Goal: Task Accomplishment & Management: Complete application form

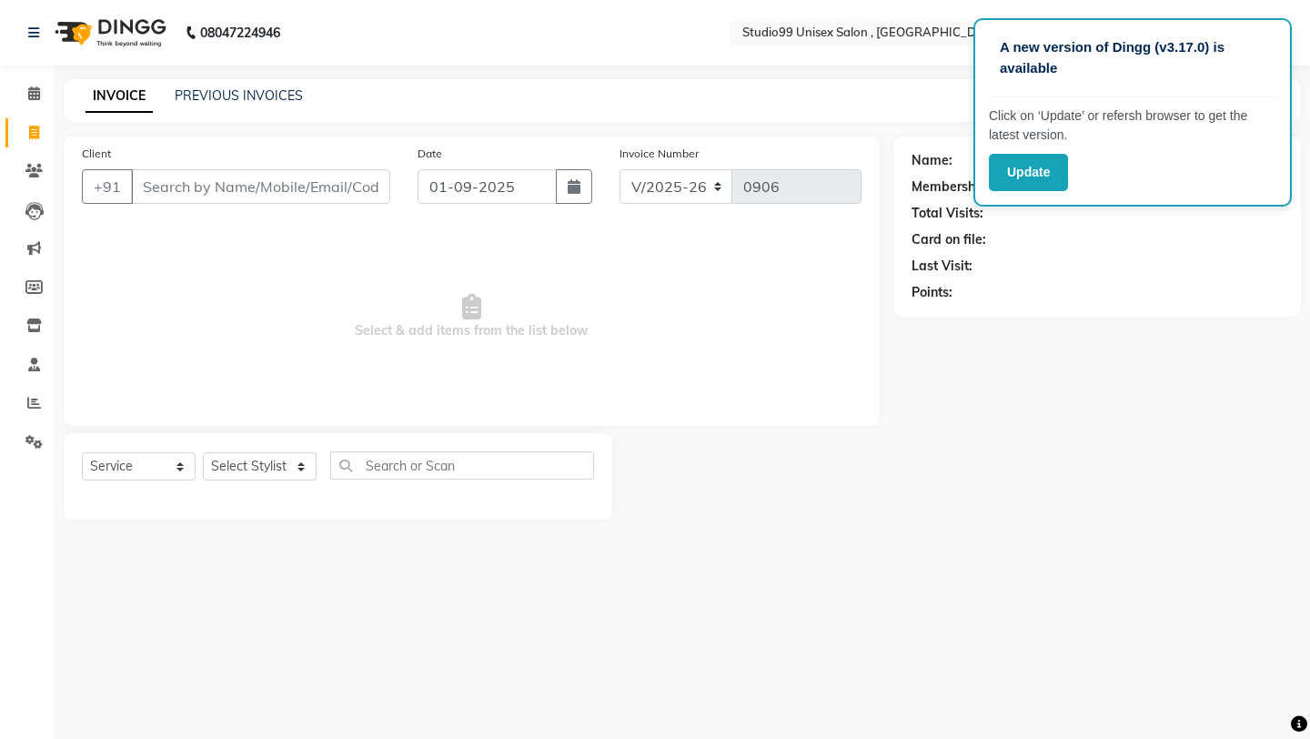
select select "8117"
select select "service"
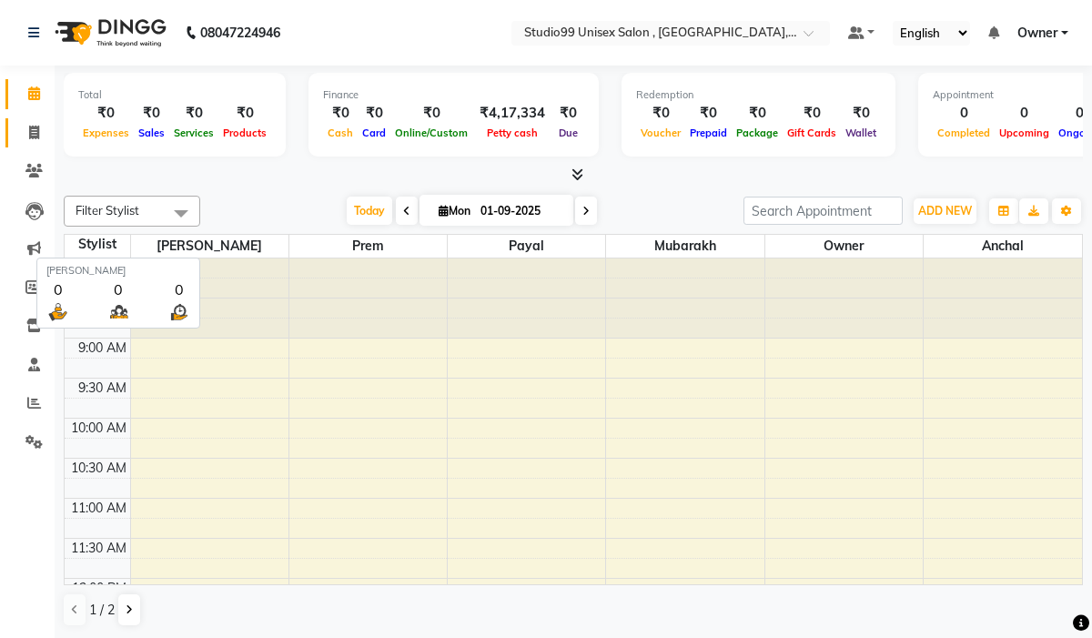
scroll to position [679, 0]
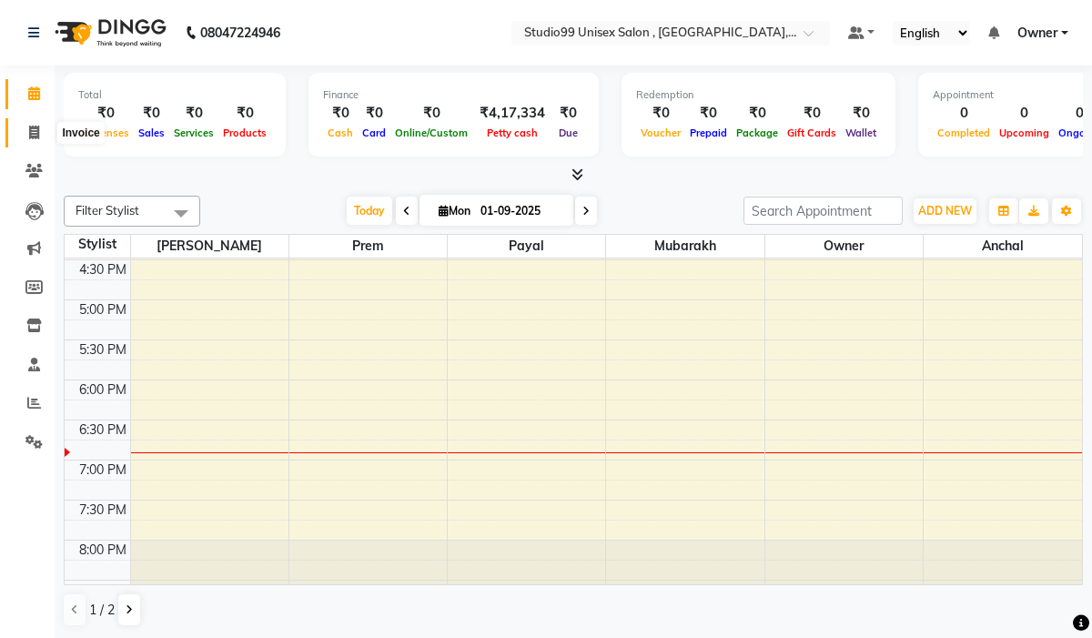
click at [35, 124] on span at bounding box center [34, 133] width 32 height 21
select select "service"
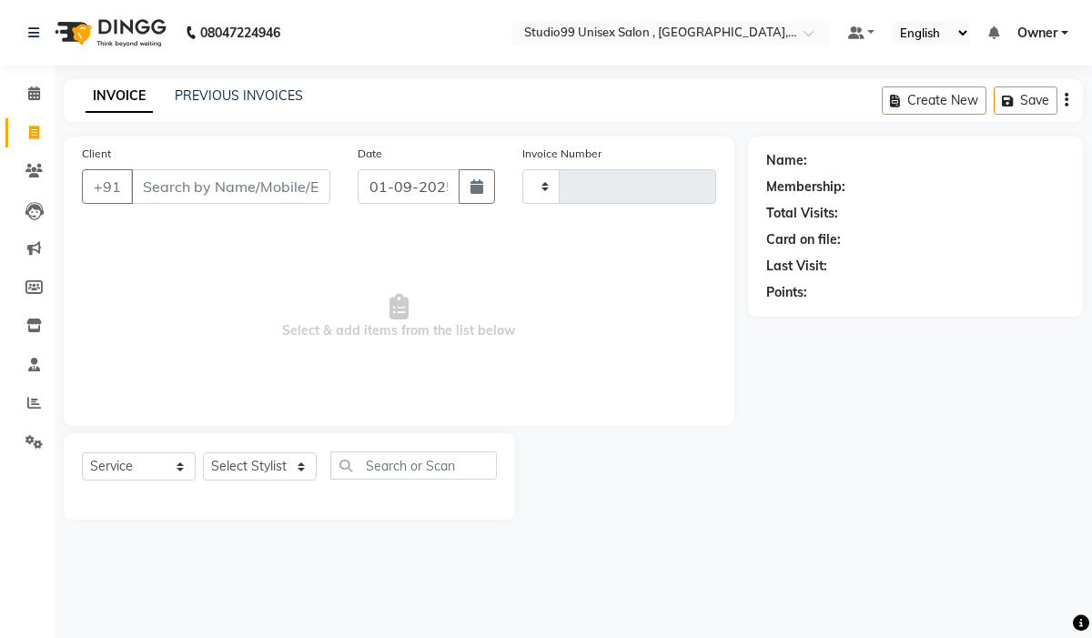
type input "0906"
select select "8117"
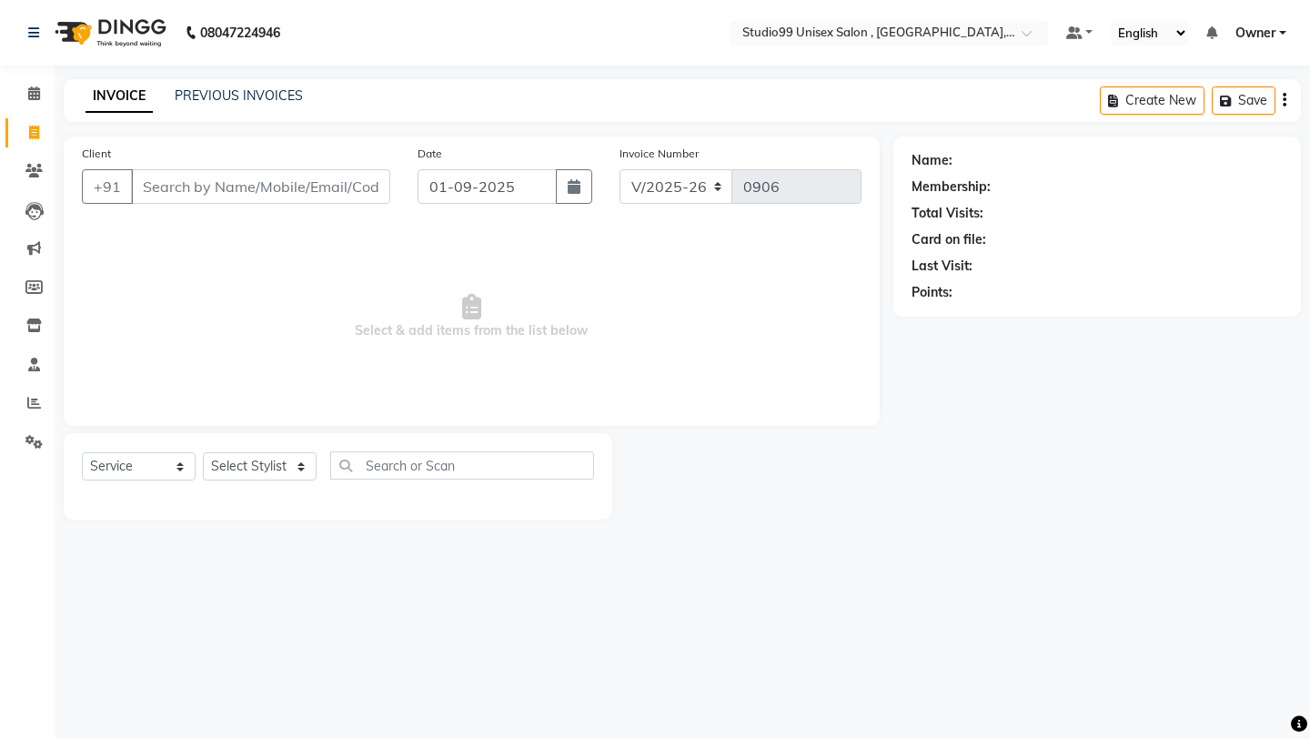
click at [278, 184] on input "Client" at bounding box center [260, 186] width 259 height 35
drag, startPoint x: 278, startPoint y: 184, endPoint x: 283, endPoint y: 201, distance: 18.1
click at [283, 201] on input "Client" at bounding box center [260, 186] width 259 height 35
type input "8084827854"
drag, startPoint x: 283, startPoint y: 201, endPoint x: 344, endPoint y: 192, distance: 61.6
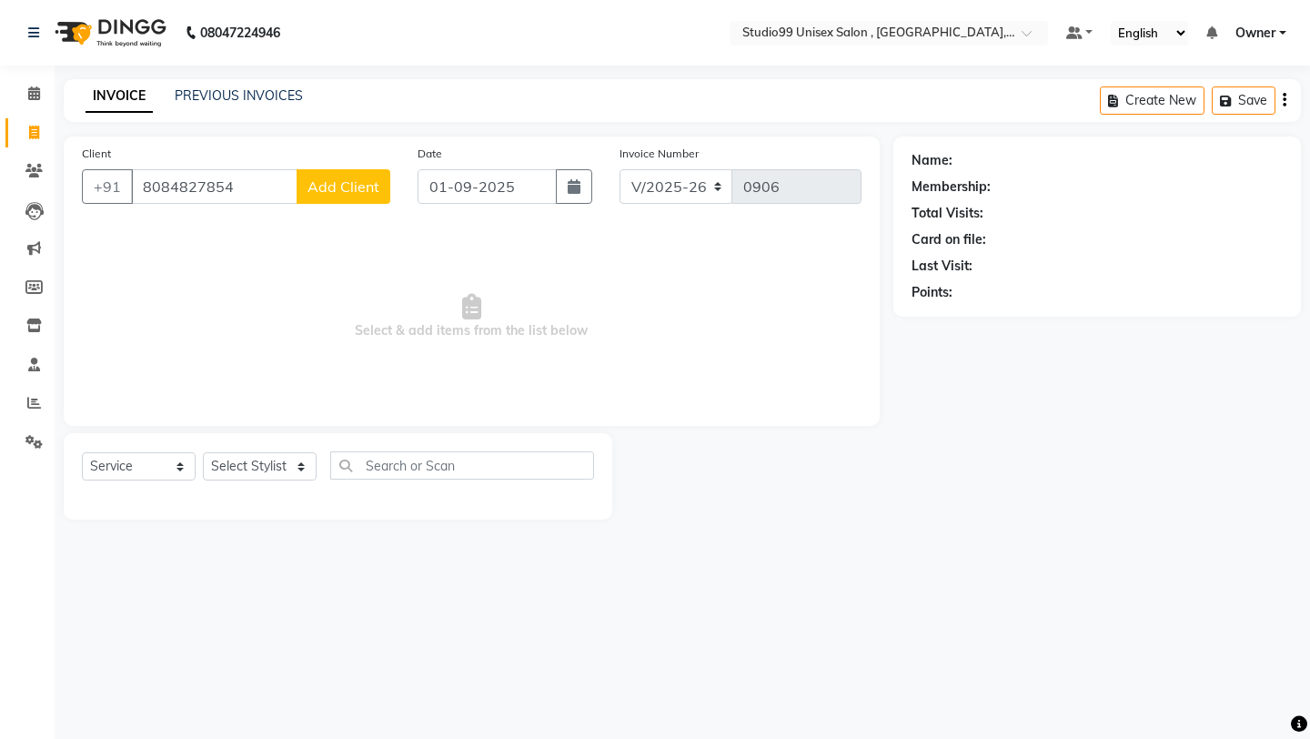
click at [344, 192] on span "Add Client" at bounding box center [344, 186] width 72 height 18
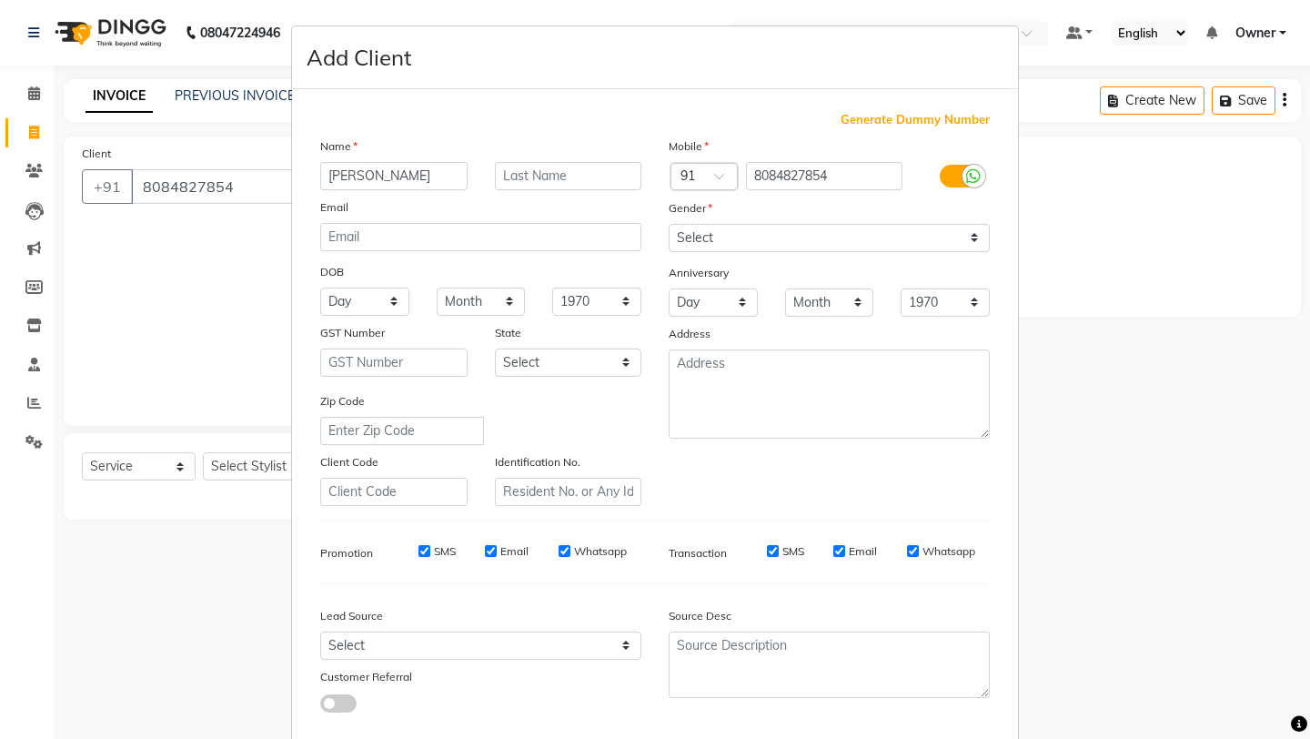
type input "vishakha"
click at [739, 229] on select "Select Male Female Other Prefer Not To Say" at bounding box center [829, 238] width 321 height 28
select select "female"
click at [731, 424] on textarea at bounding box center [829, 393] width 321 height 89
click at [751, 613] on div "Source Desc" at bounding box center [742, 618] width 175 height 25
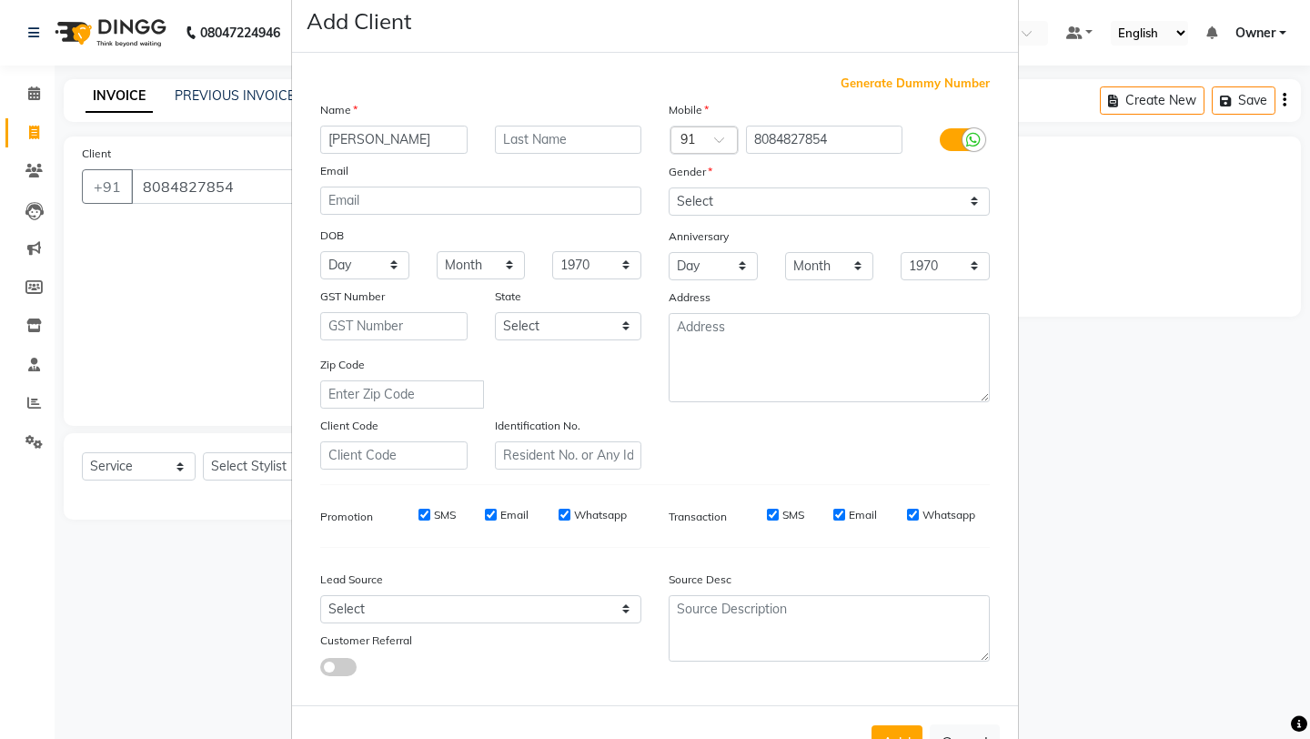
scroll to position [100, 0]
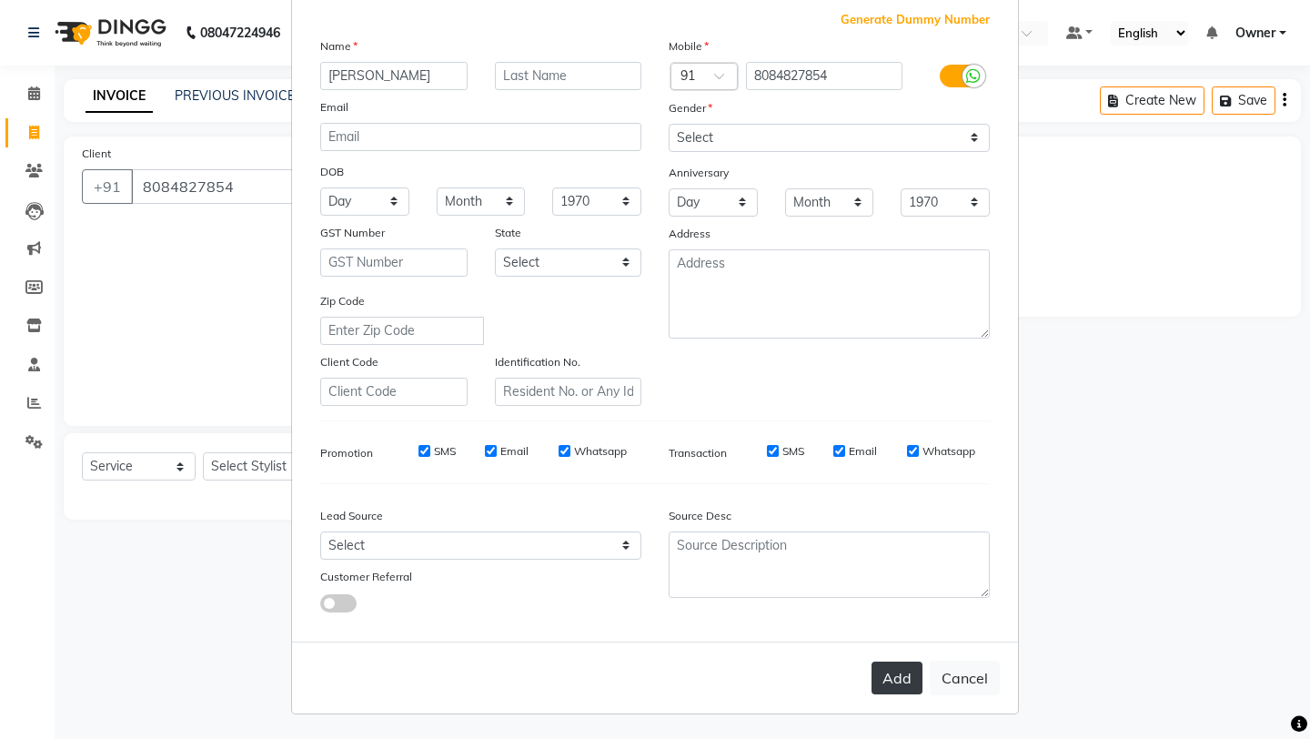
click at [901, 637] on button "Add" at bounding box center [897, 678] width 51 height 33
select select
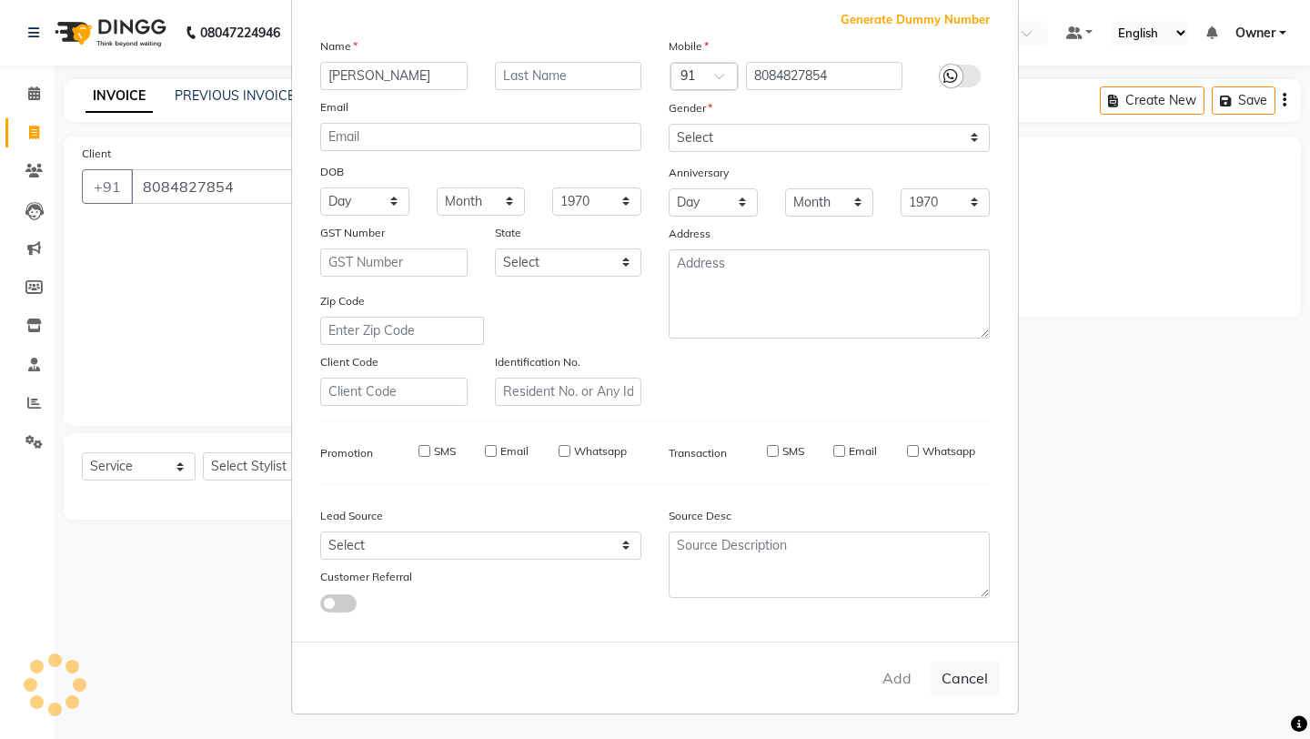
select select
checkbox input "false"
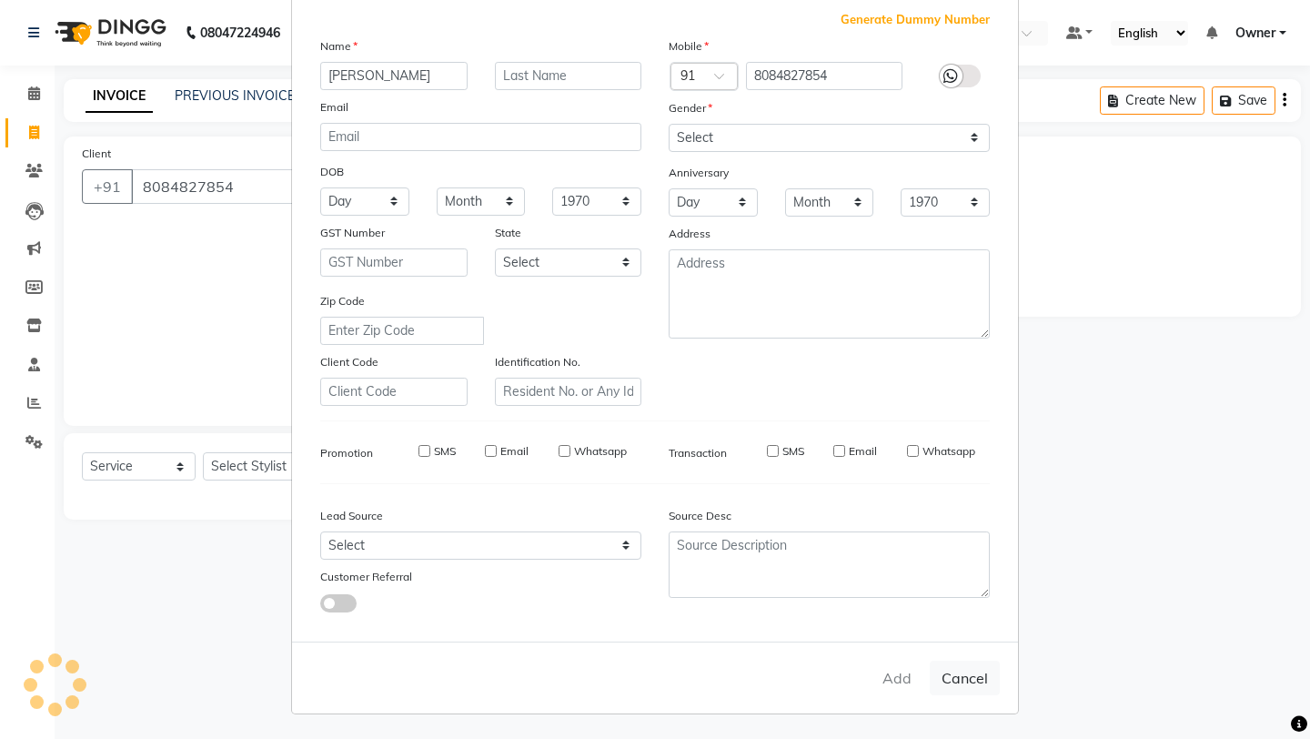
checkbox input "false"
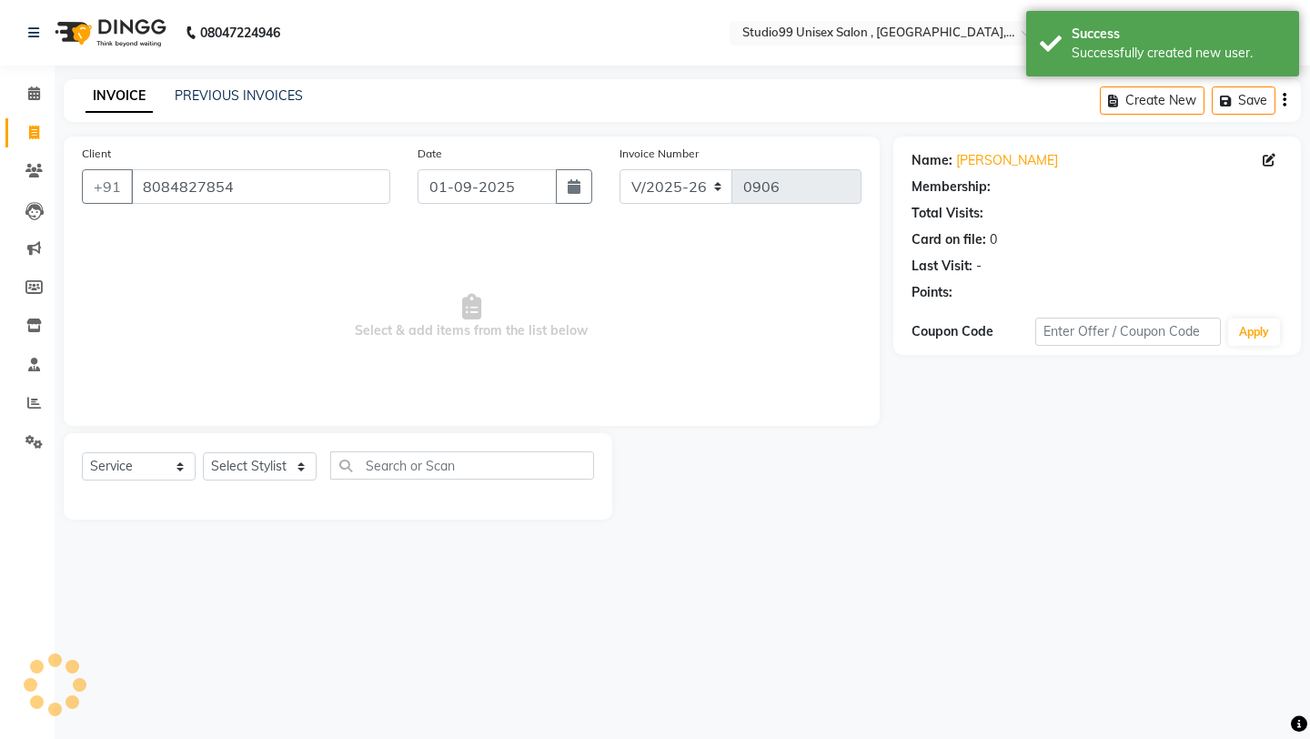
select select "1: Object"
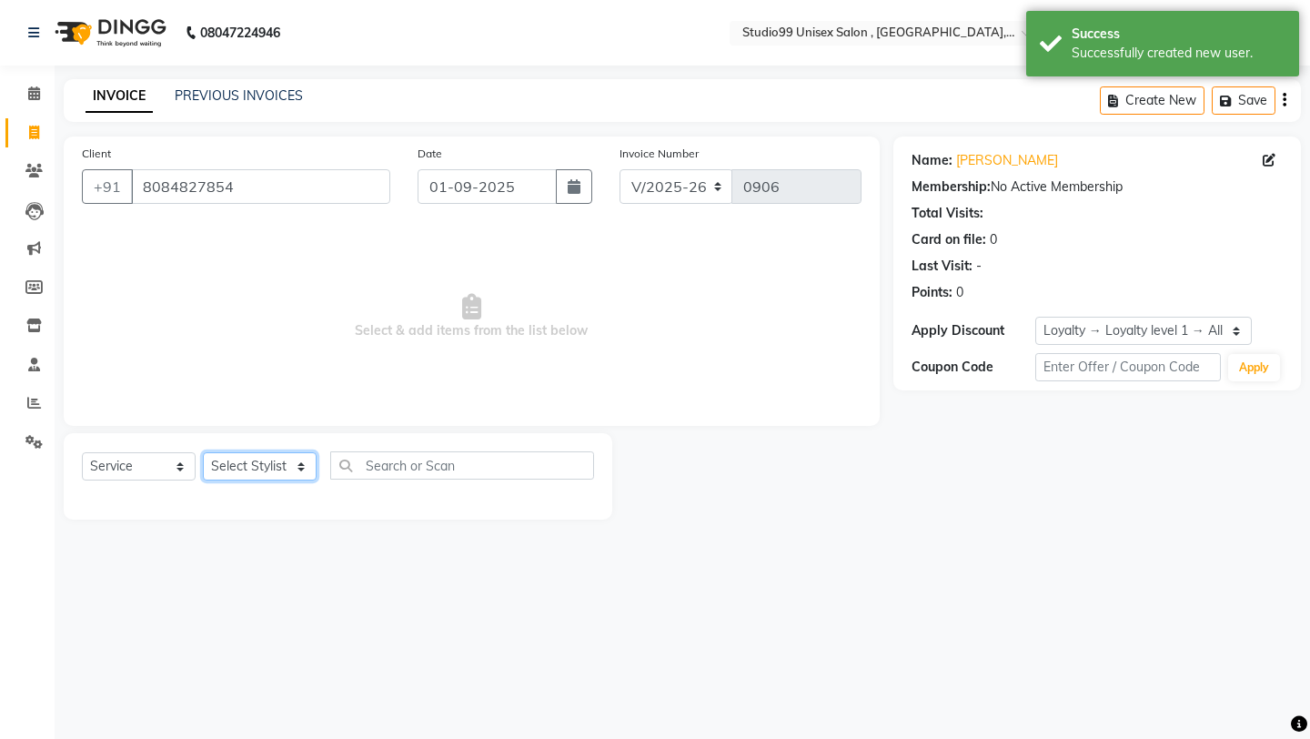
click at [233, 463] on select "Select Stylist Aarif anchal mubarakh Owner payal Prem rubina sahil samad sulekh…" at bounding box center [260, 466] width 114 height 28
select select "83603"
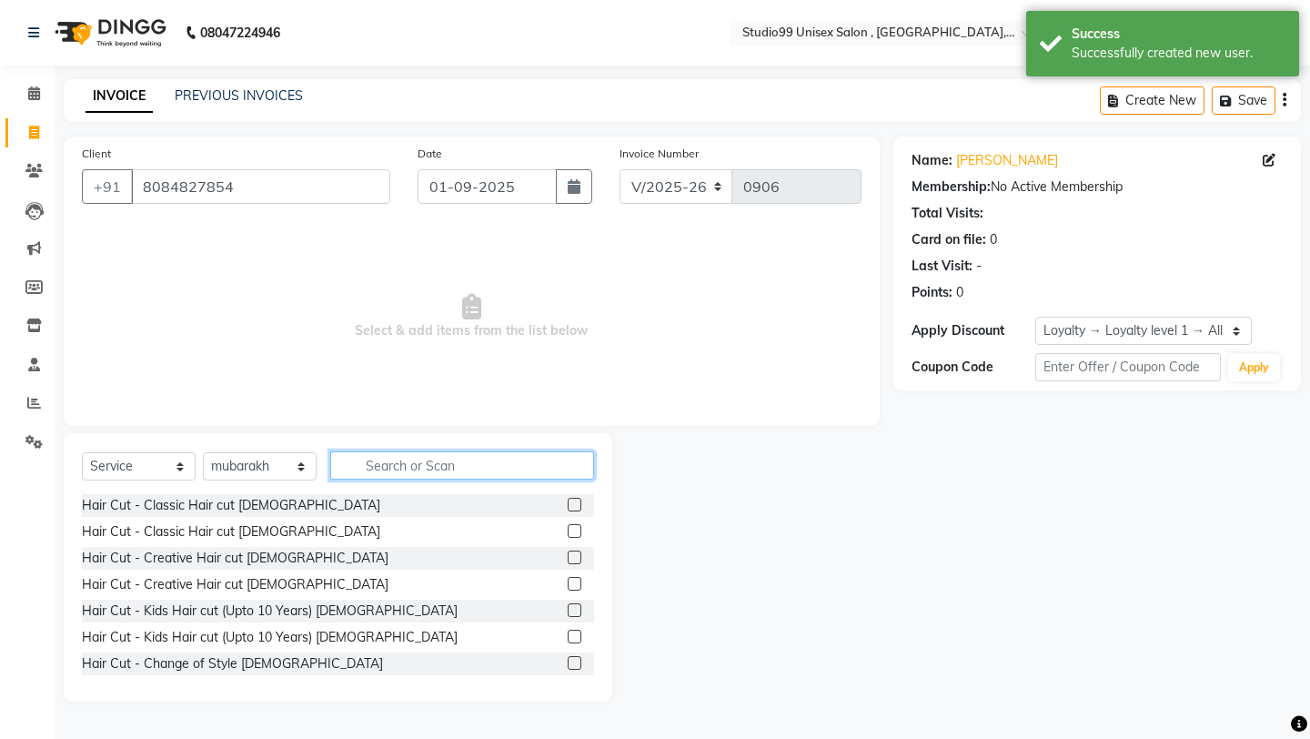
click at [387, 479] on input "text" at bounding box center [462, 465] width 264 height 28
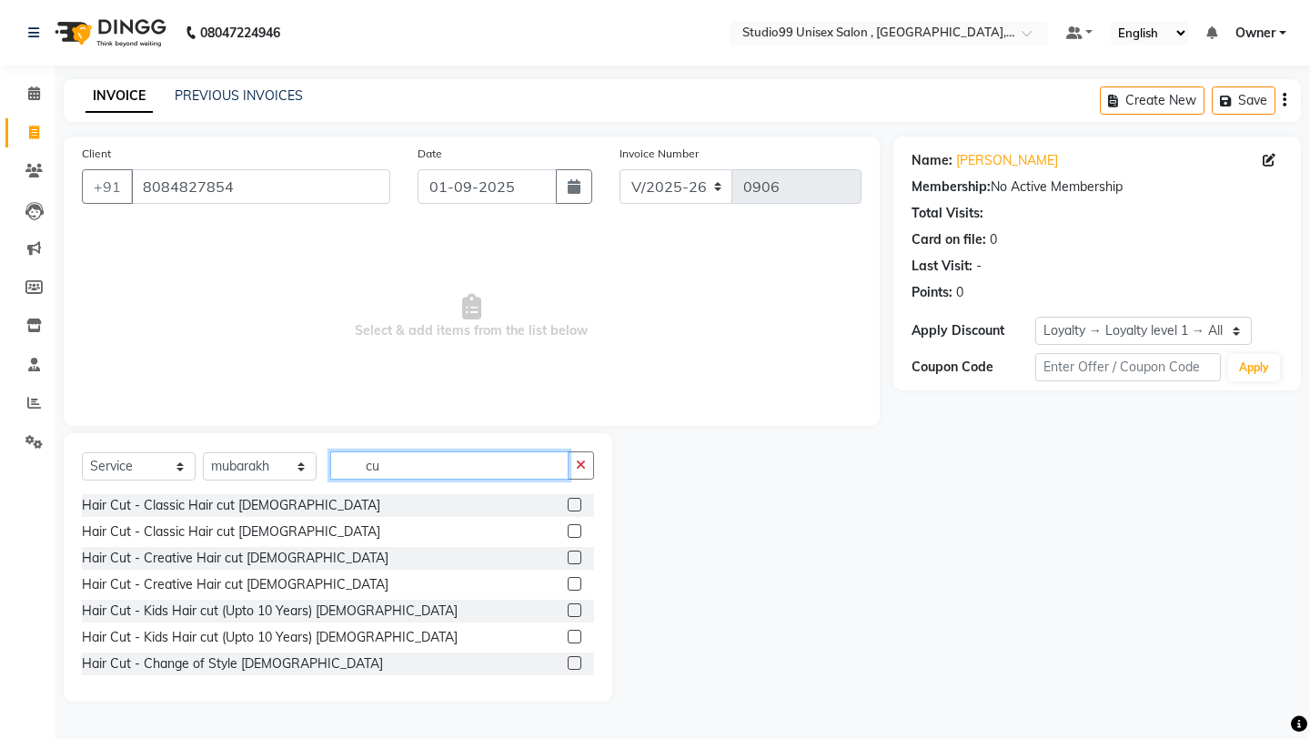
type input "c"
type input "hair"
click at [571, 529] on label at bounding box center [575, 531] width 14 height 14
click at [571, 529] on input "checkbox" at bounding box center [574, 532] width 12 height 12
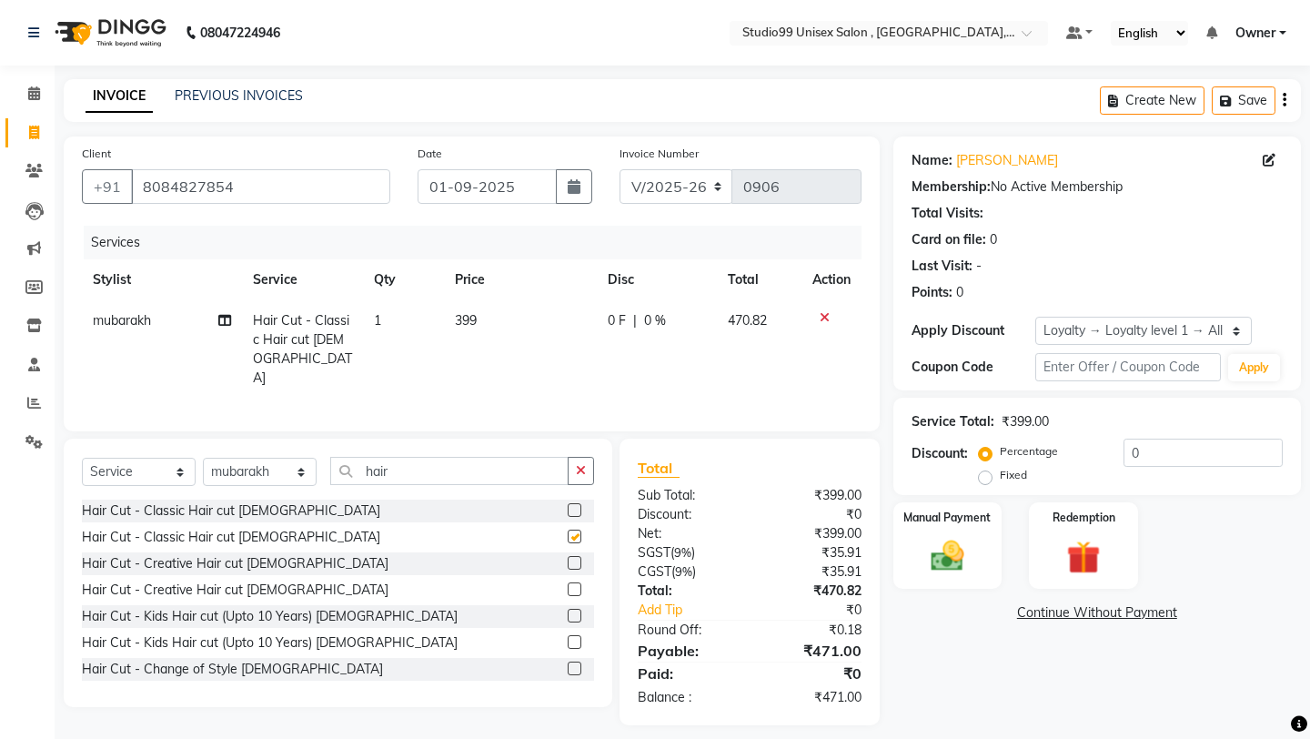
checkbox input "false"
click at [511, 322] on td "399" at bounding box center [521, 349] width 154 height 98
select select "83603"
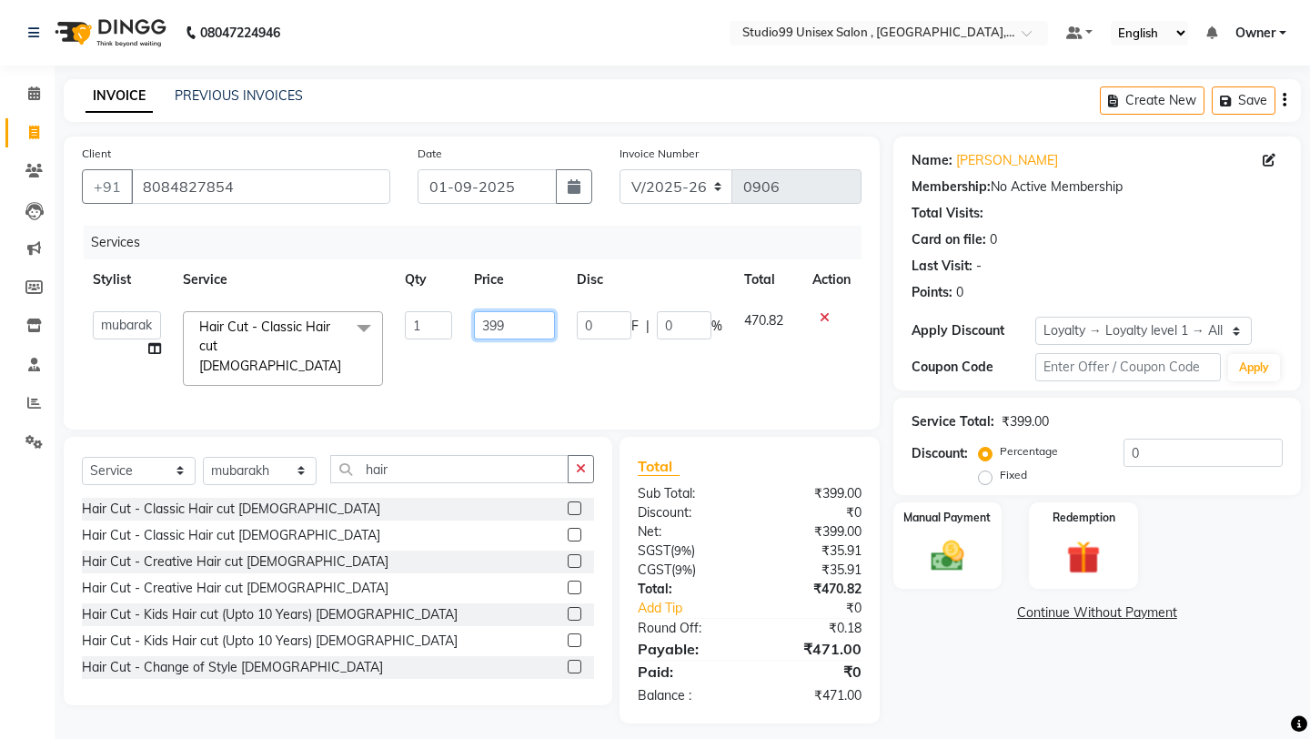
click at [517, 322] on input "399" at bounding box center [514, 325] width 80 height 28
type input "3"
type input "449"
click at [248, 463] on select "Select Stylist Aarif anchal mubarakh Owner payal Prem rubina sahil samad sulekh…" at bounding box center [260, 471] width 114 height 28
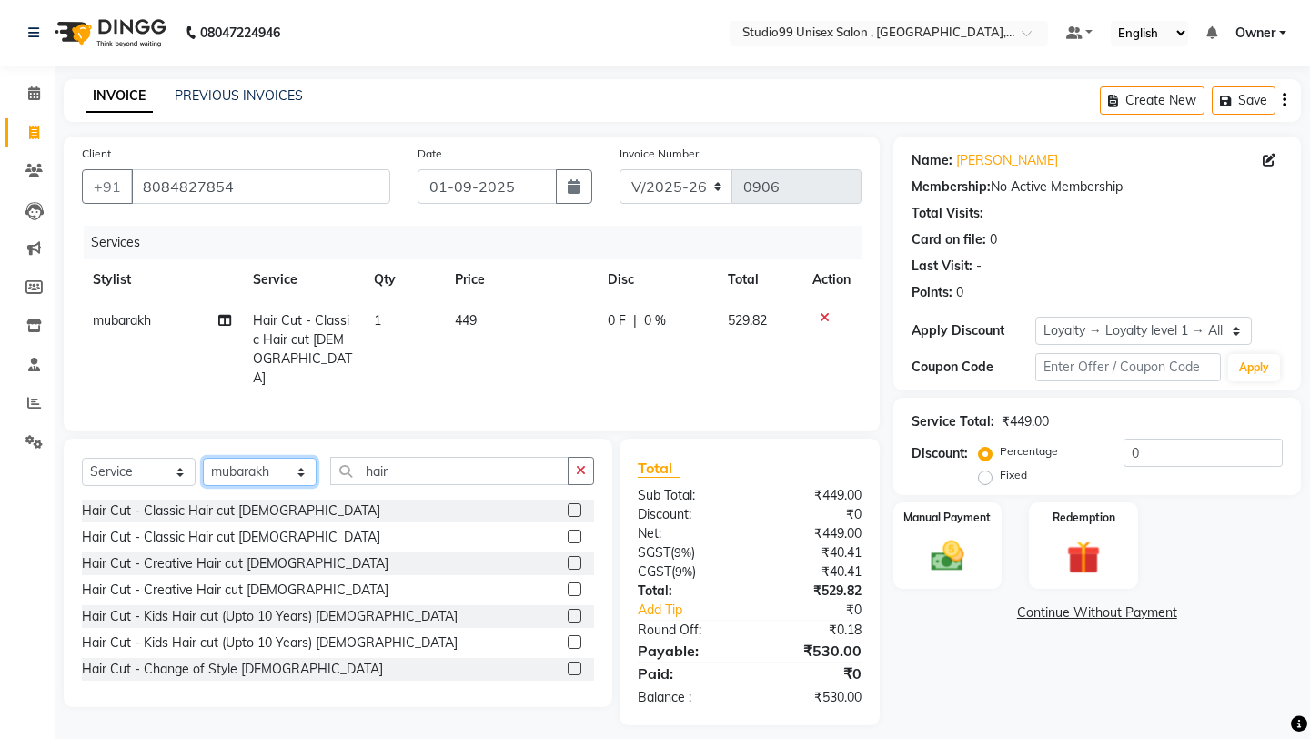
select select "76609"
click at [439, 476] on input "hair" at bounding box center [449, 471] width 238 height 28
type input "h"
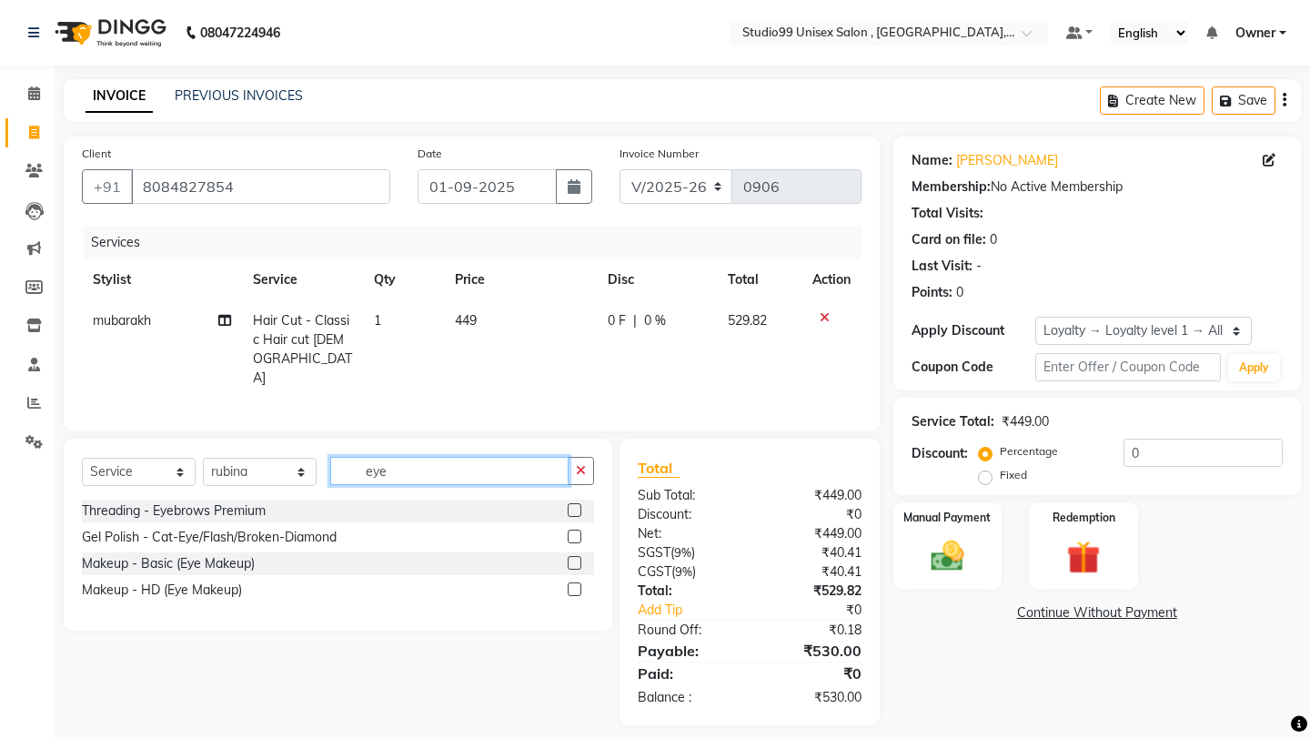
type input "eye"
click at [575, 504] on label at bounding box center [575, 510] width 14 height 14
click at [575, 505] on input "checkbox" at bounding box center [574, 511] width 12 height 12
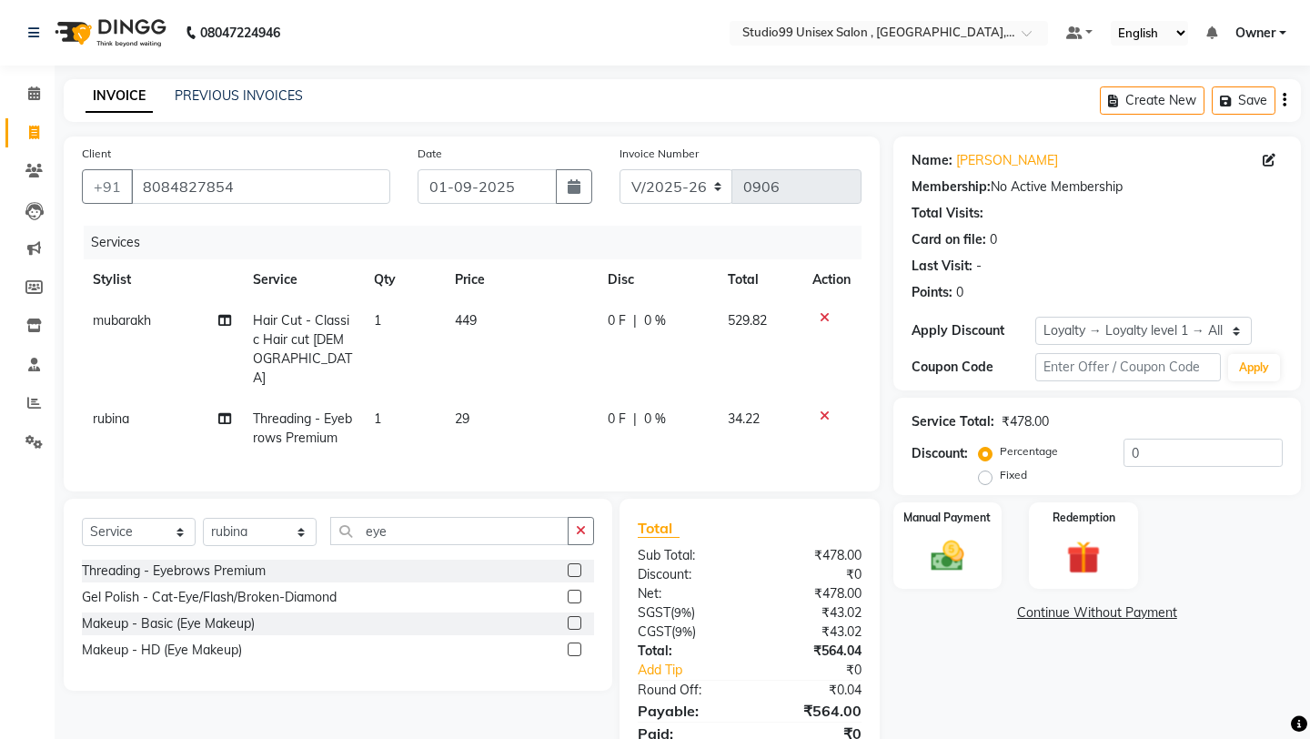
click at [577, 563] on label at bounding box center [575, 570] width 14 height 14
click at [577, 565] on input "checkbox" at bounding box center [574, 571] width 12 height 12
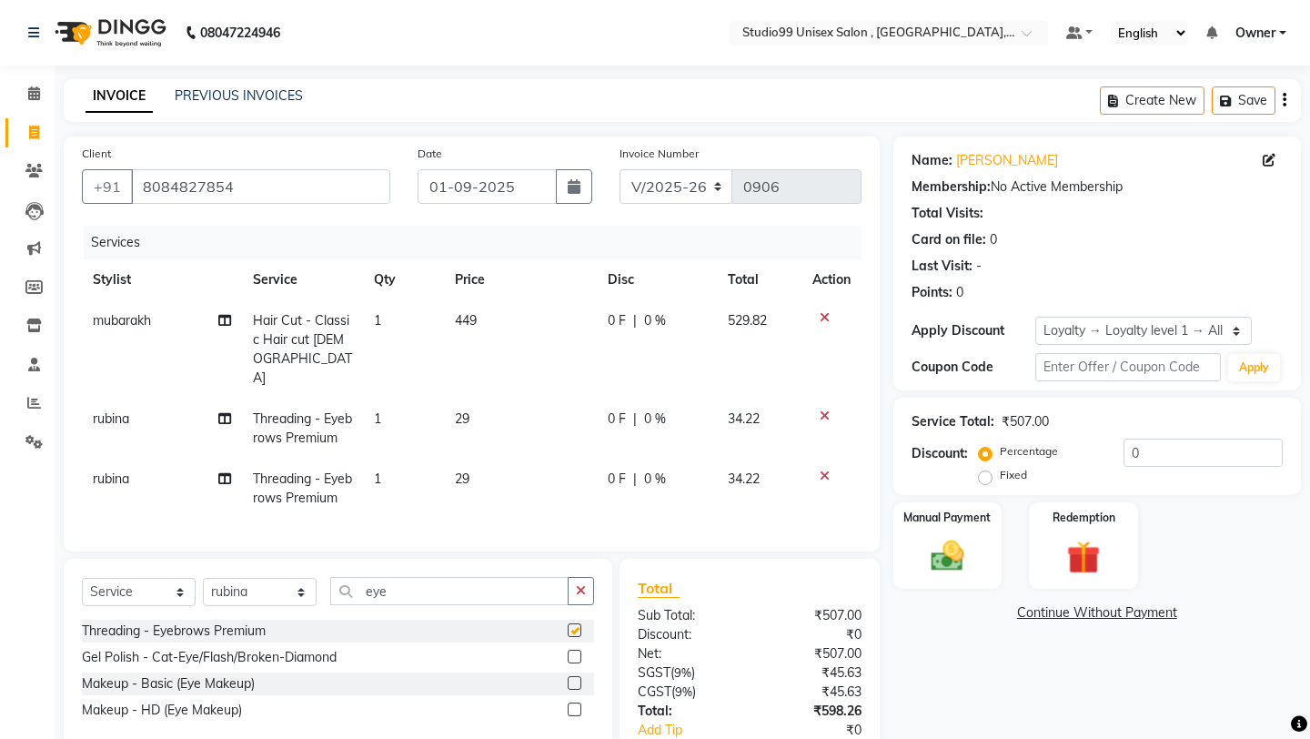
checkbox input "false"
click at [432, 577] on input "eye" at bounding box center [449, 591] width 238 height 28
type input "e"
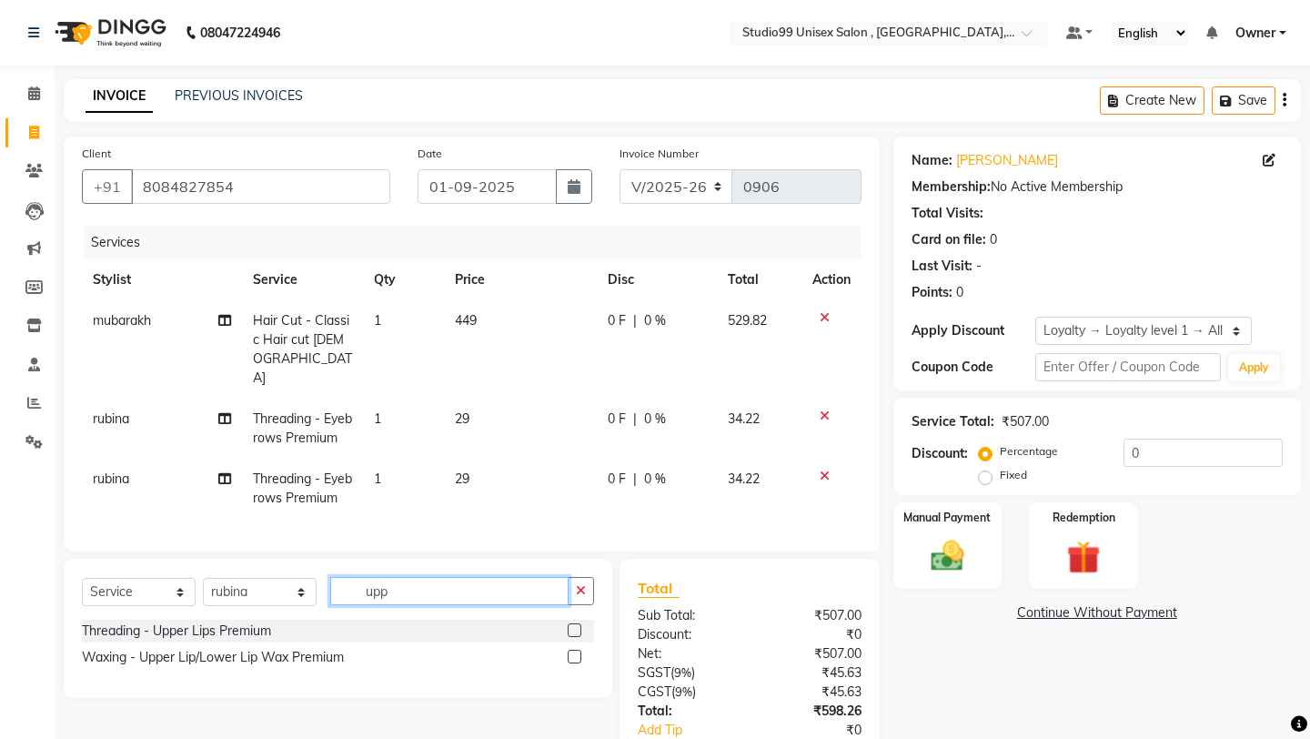
type input "upp"
click at [576, 637] on label at bounding box center [575, 657] width 14 height 14
click at [576, 637] on input "checkbox" at bounding box center [574, 658] width 12 height 12
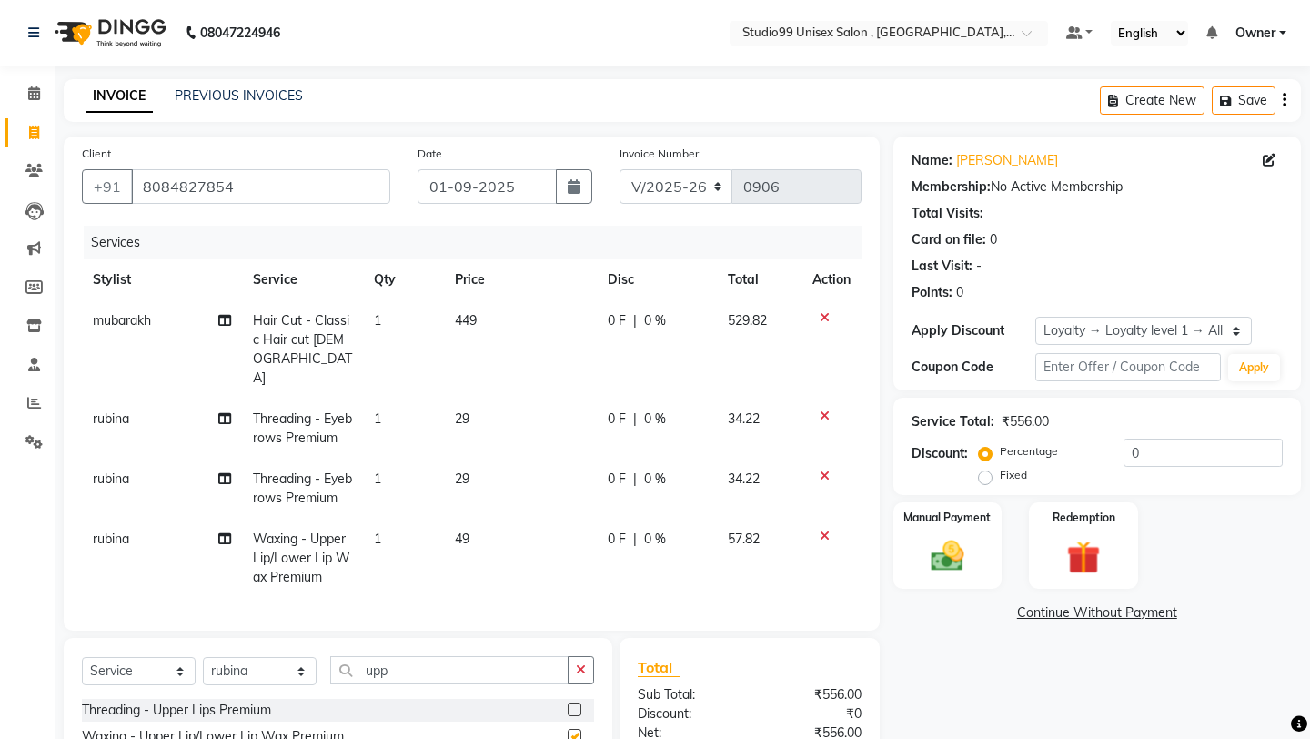
checkbox input "false"
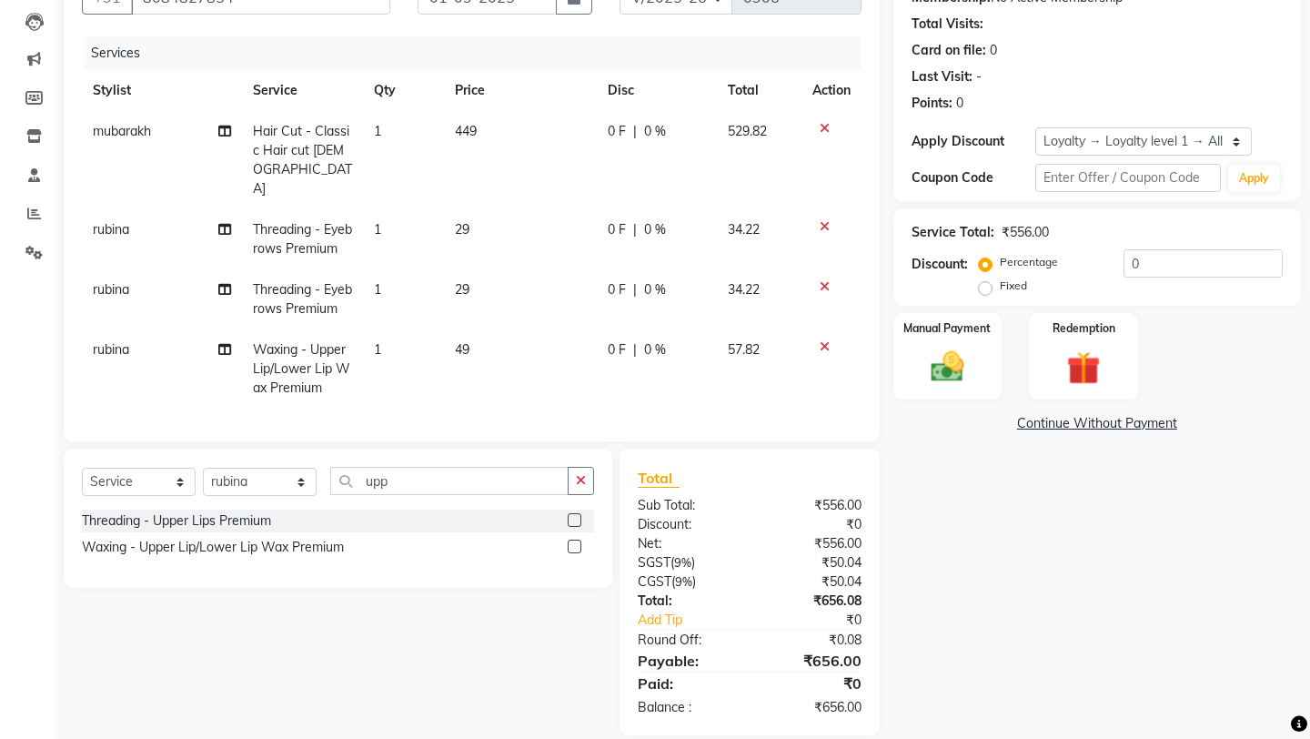
scroll to position [194, 0]
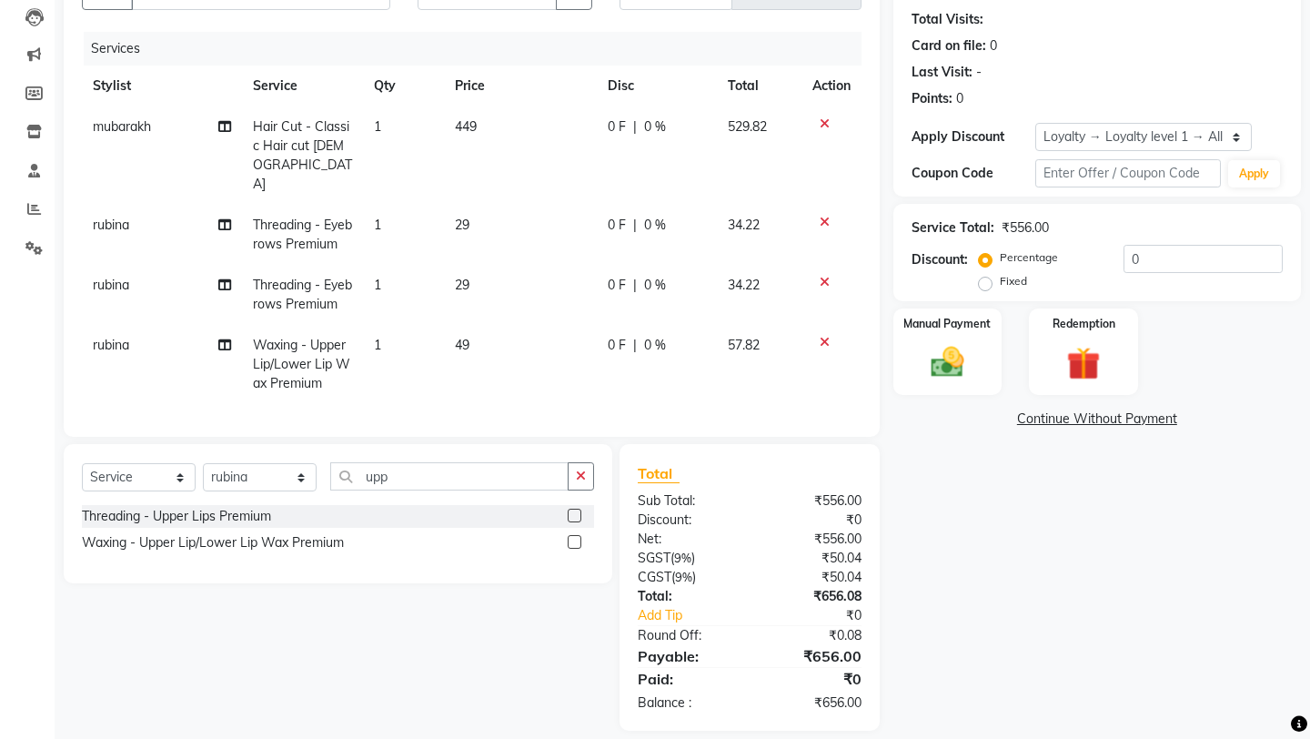
click at [1027, 273] on label "Fixed" at bounding box center [1013, 281] width 27 height 16
click at [995, 275] on input "Fixed" at bounding box center [989, 281] width 13 height 13
radio input "true"
click at [1091, 262] on input "0" at bounding box center [1203, 259] width 159 height 28
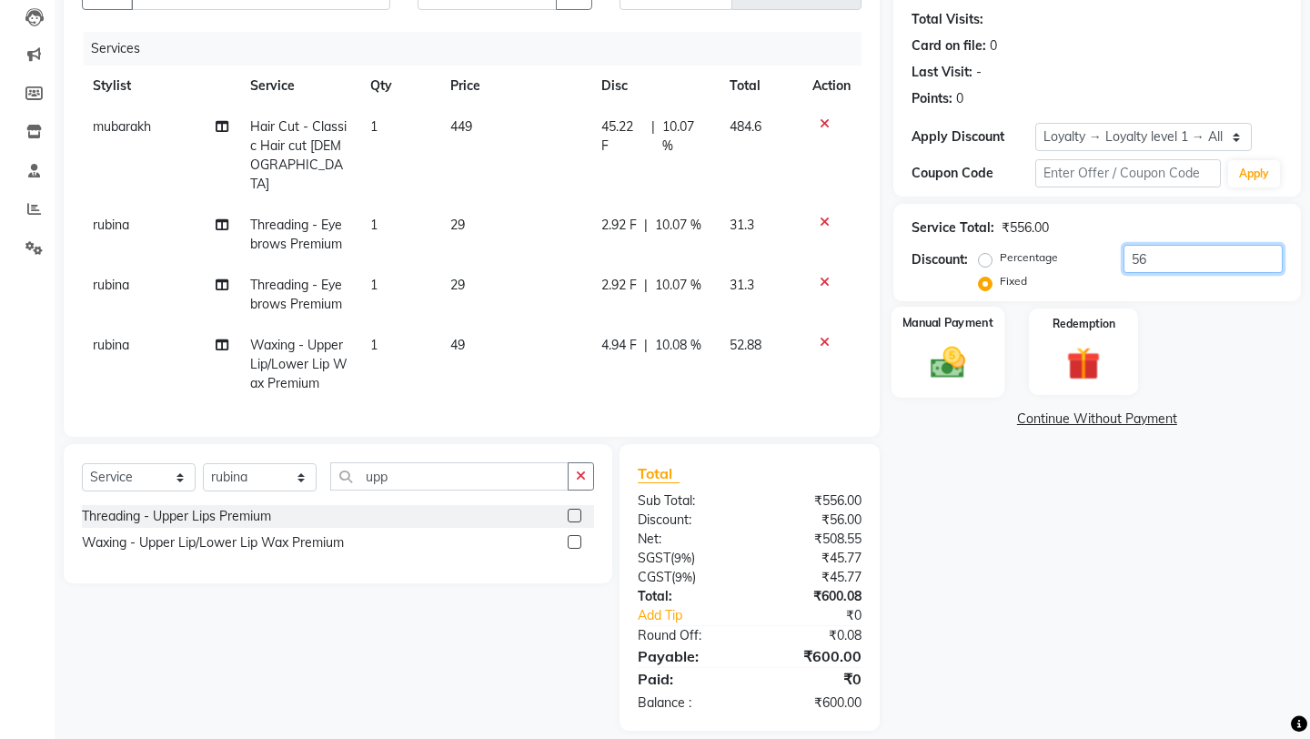
type input "56"
click at [976, 318] on div "Manual Payment" at bounding box center [947, 352] width 113 height 90
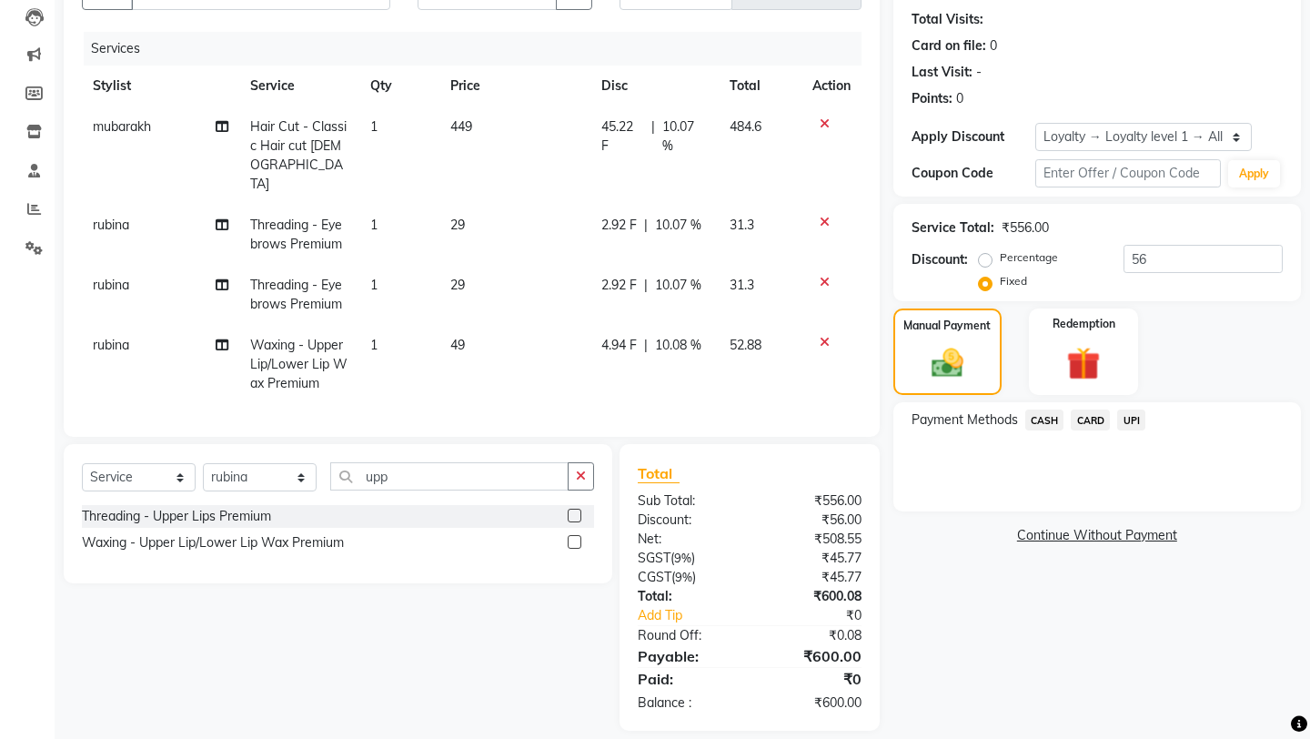
click at [1047, 409] on span "CASH" at bounding box center [1044, 419] width 39 height 21
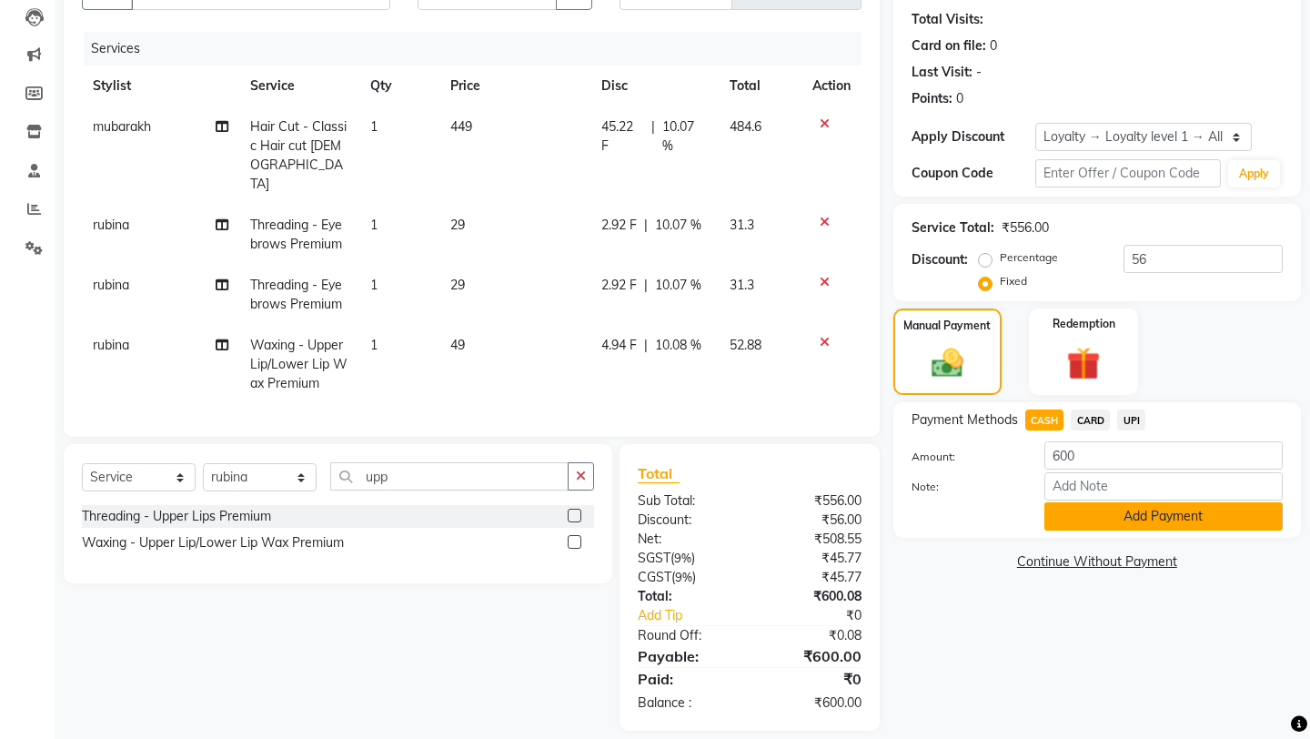
click at [1066, 502] on button "Add Payment" at bounding box center [1164, 516] width 238 height 28
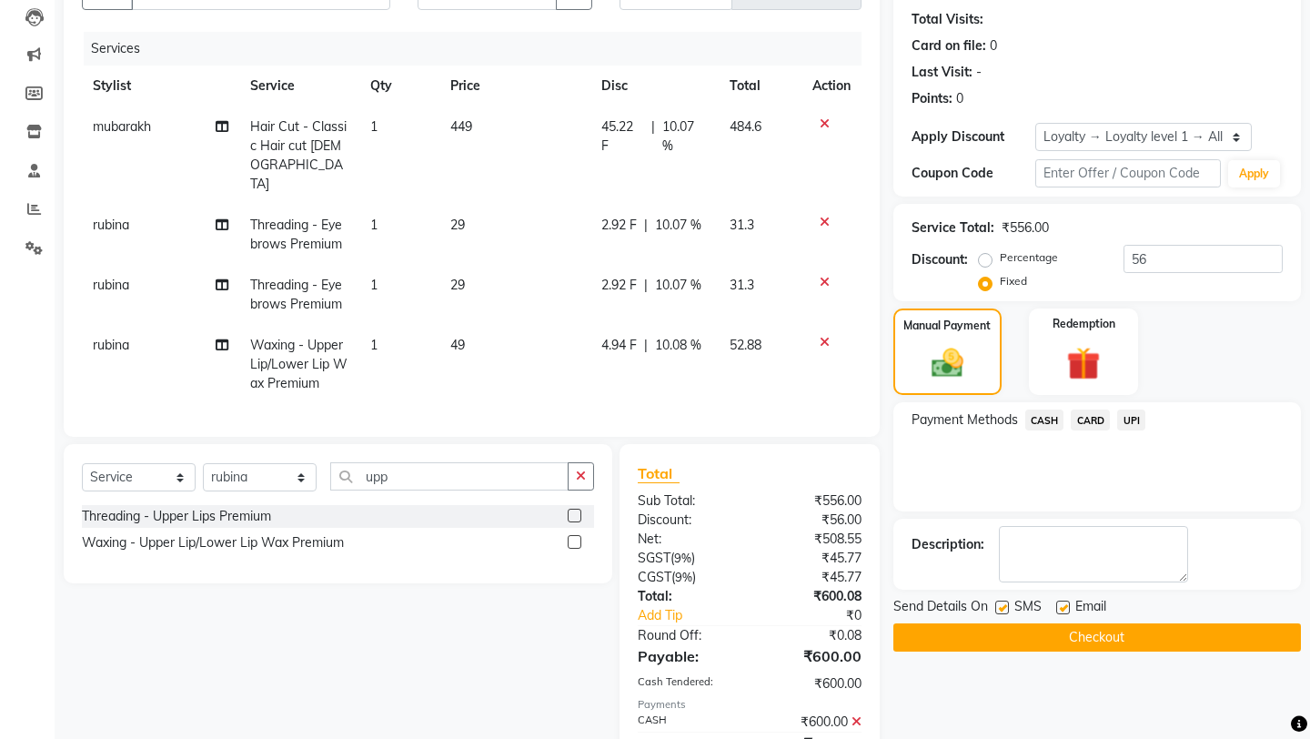
click at [1052, 482] on div "Payment Methods CASH CARD UPI" at bounding box center [1098, 456] width 408 height 109
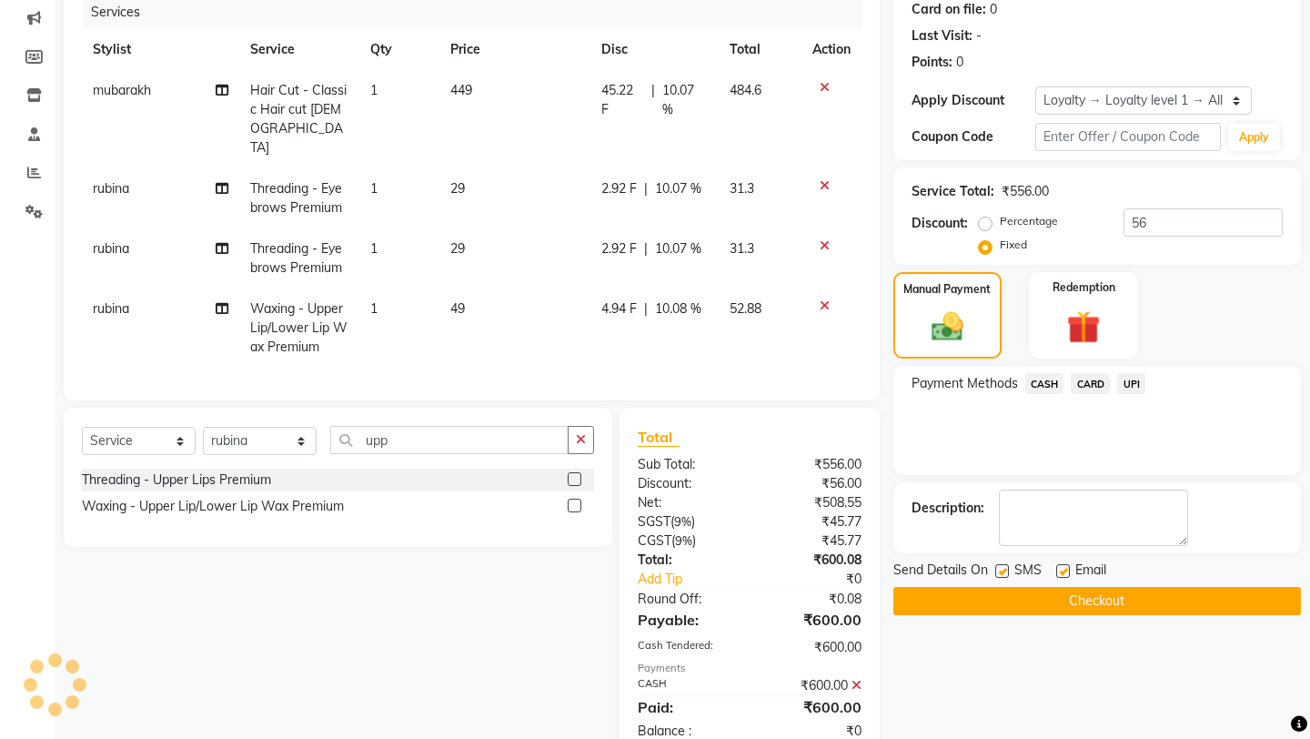
scroll to position [349, 0]
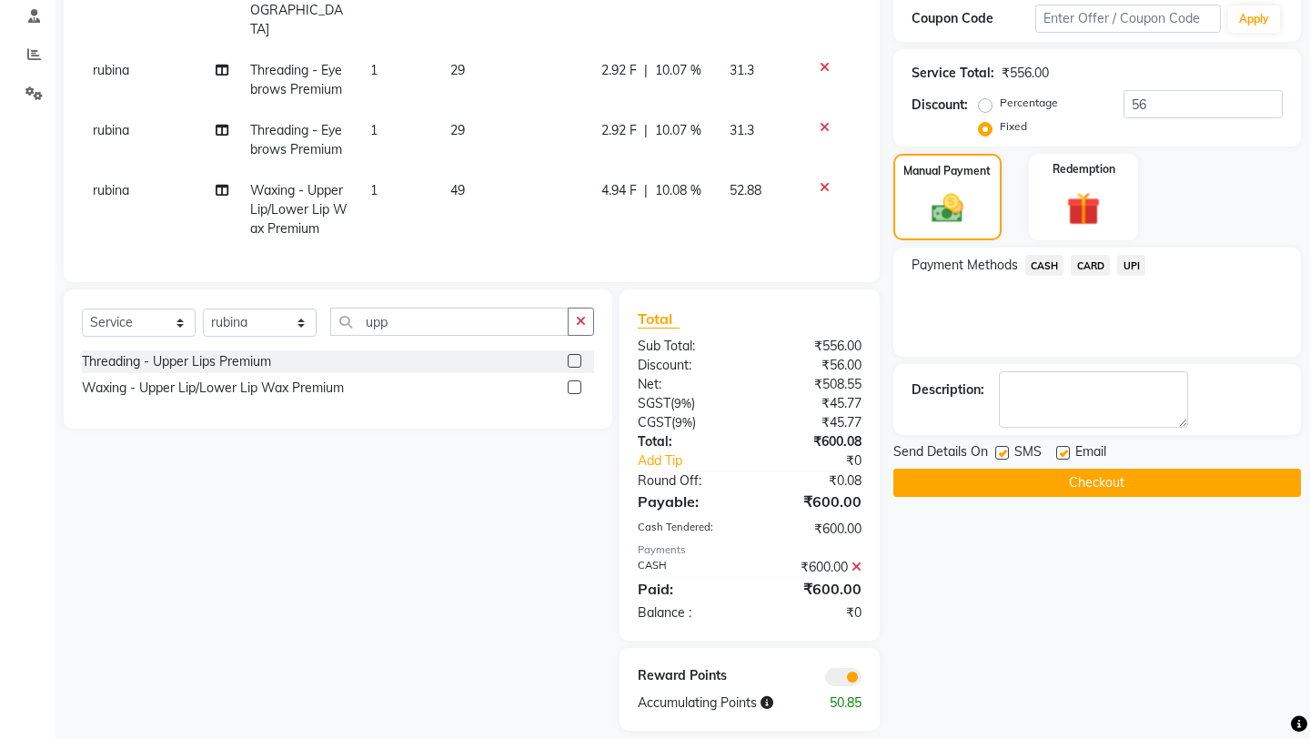
click at [1055, 475] on button "Checkout" at bounding box center [1098, 483] width 408 height 28
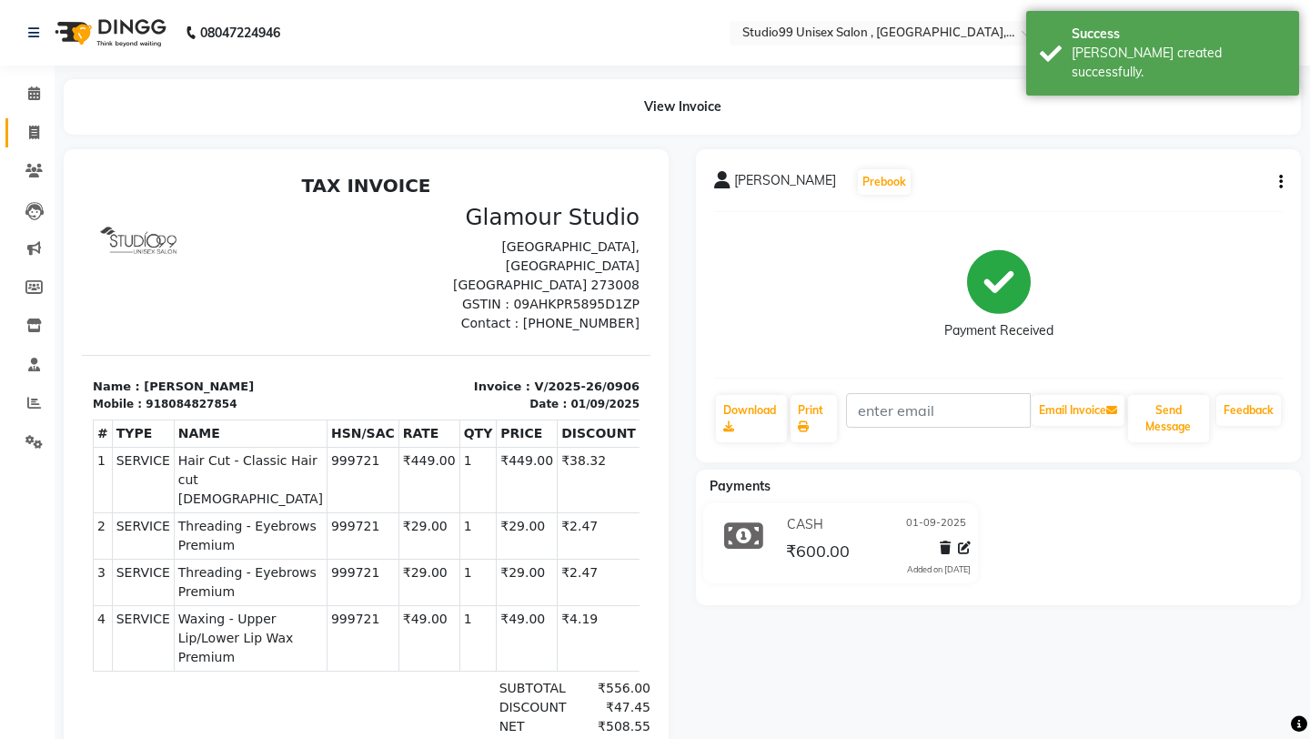
click at [31, 145] on link "Invoice" at bounding box center [27, 133] width 44 height 30
select select "service"
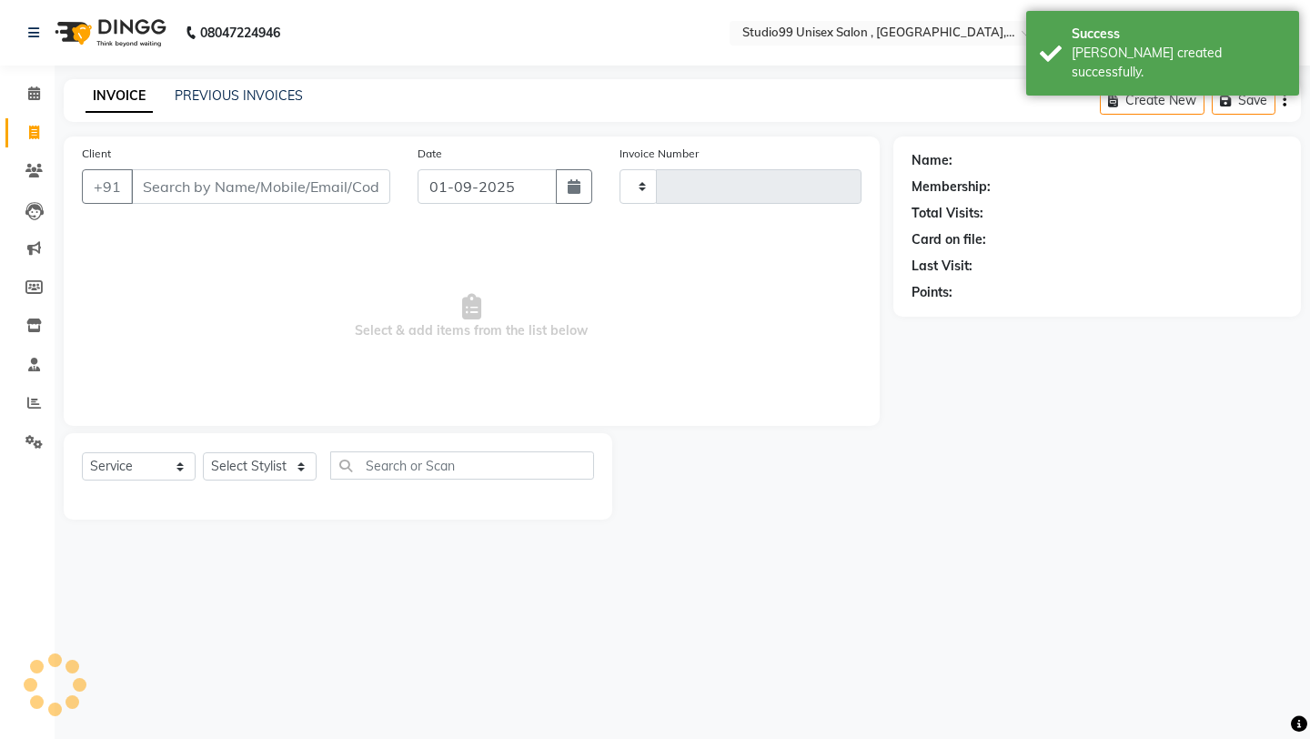
type input "0907"
select select "8117"
click at [220, 184] on input "Client" at bounding box center [260, 186] width 259 height 35
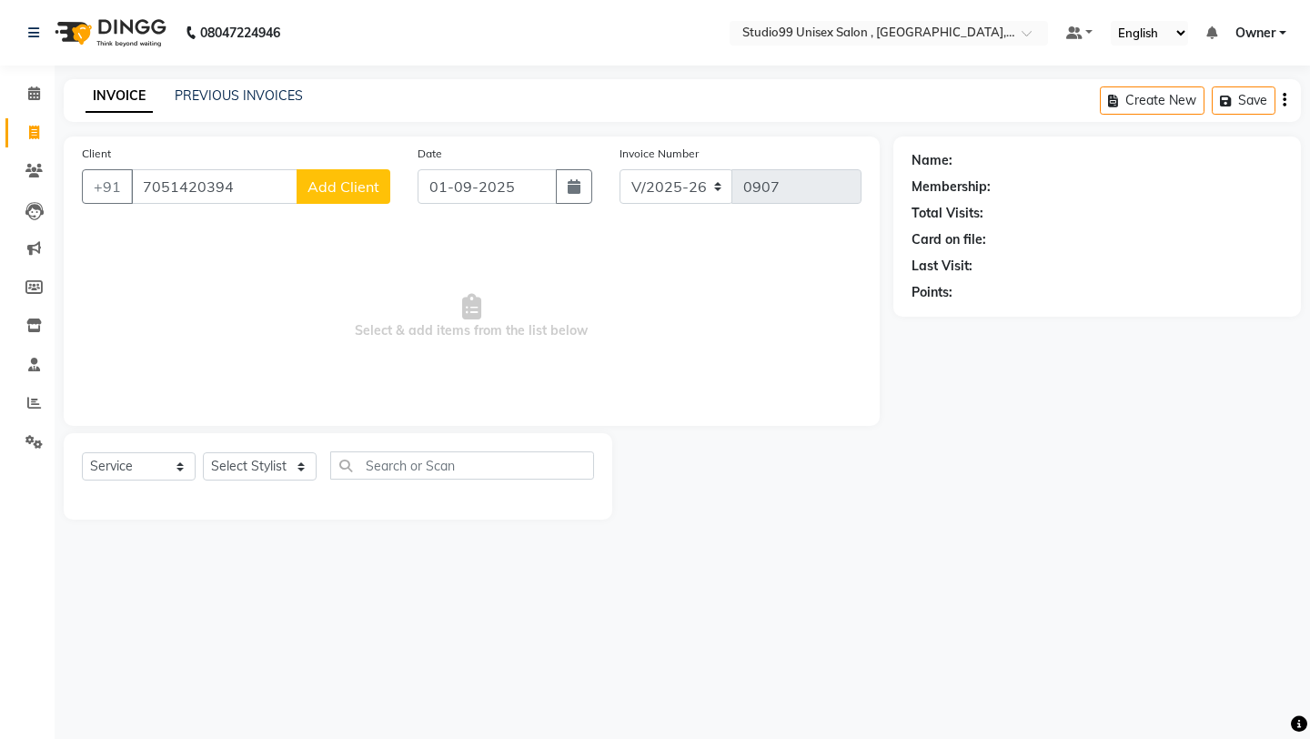
type input "7051420394"
click at [367, 193] on span "Add Client" at bounding box center [344, 186] width 72 height 18
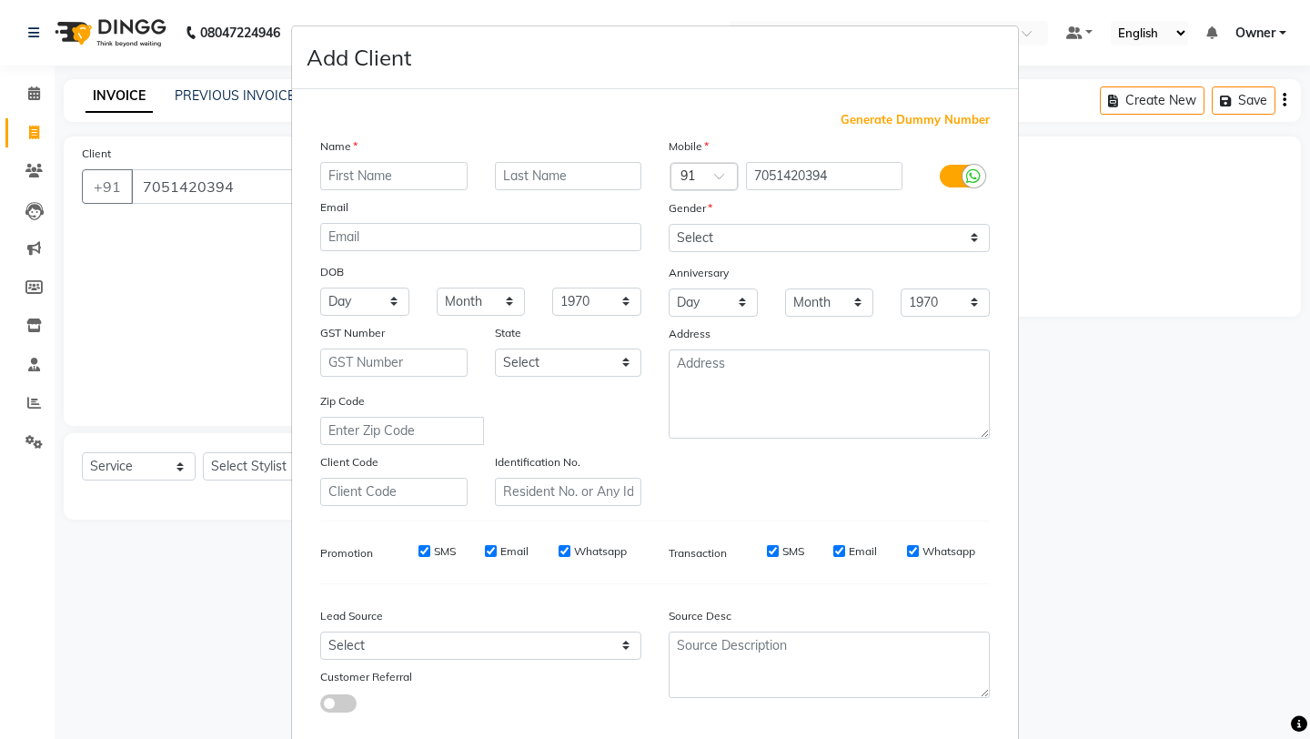
click at [352, 187] on input "text" at bounding box center [393, 176] width 147 height 28
type input "vineet"
click at [506, 183] on input "text" at bounding box center [568, 176] width 147 height 28
type input "singh"
click at [839, 230] on select "Select Male Female Other Prefer Not To Say" at bounding box center [829, 238] width 321 height 28
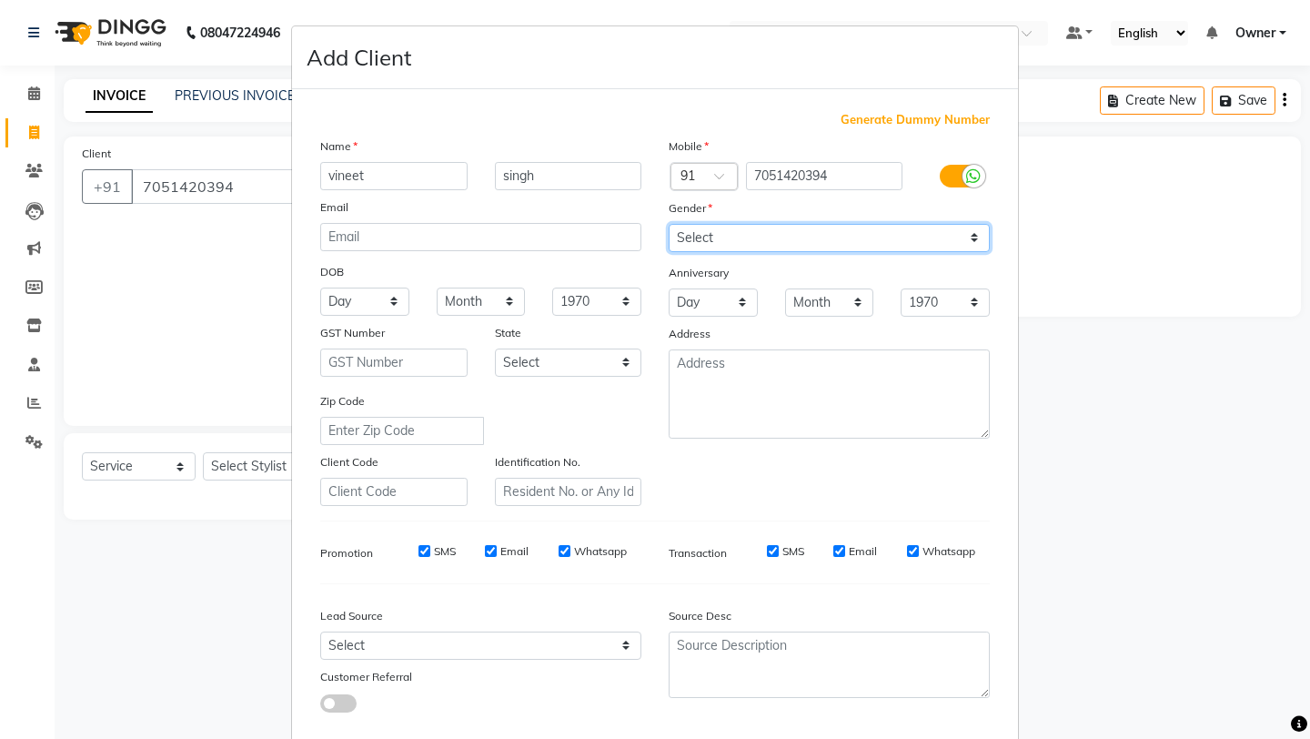
select select "male"
click at [802, 470] on div "Mobile Country Code × 91 7051420394 Gender Select Male Female Other Prefer Not …" at bounding box center [829, 320] width 349 height 369
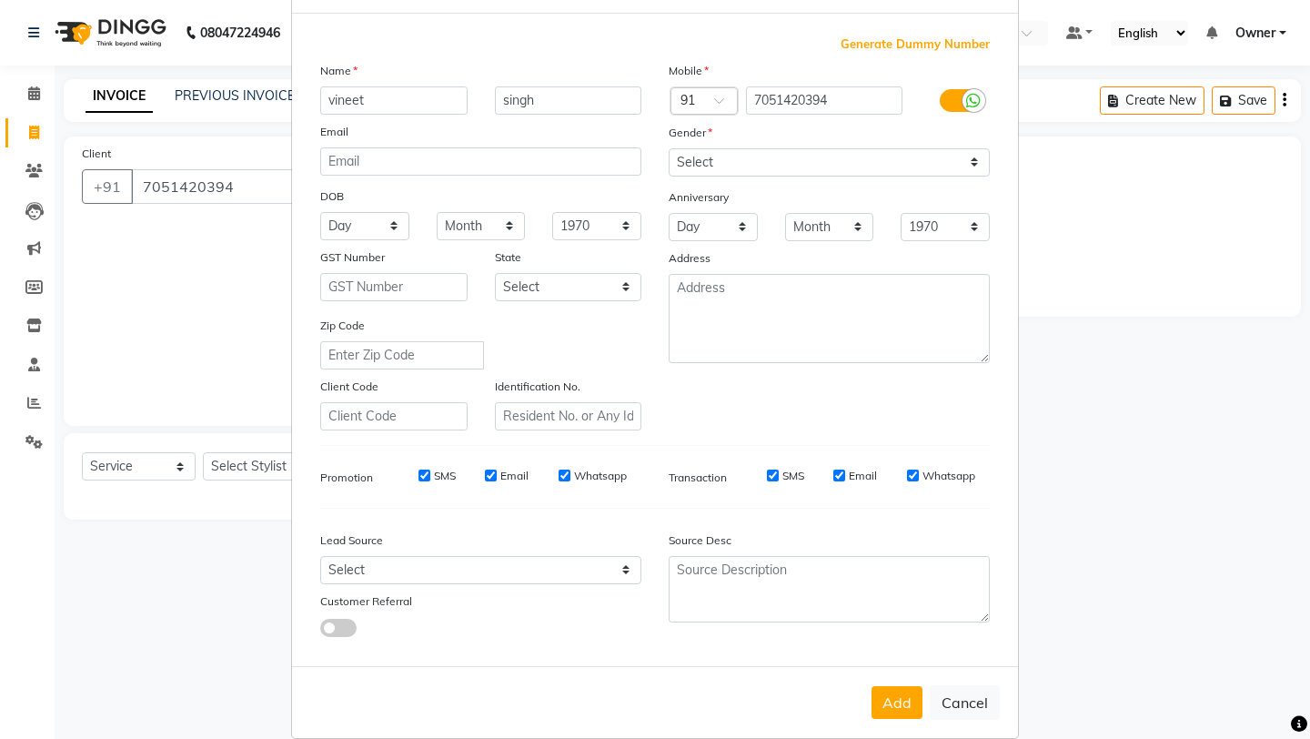
scroll to position [100, 0]
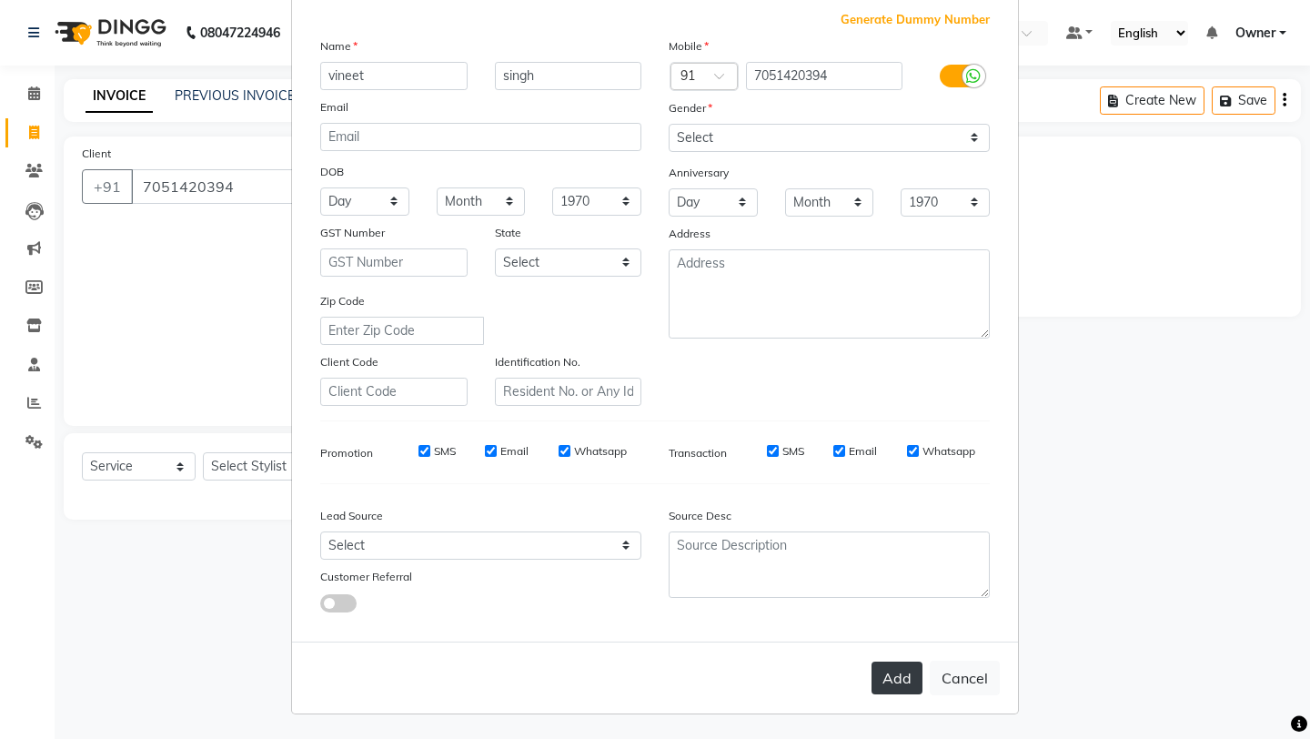
click at [907, 637] on button "Add" at bounding box center [897, 678] width 51 height 33
select select
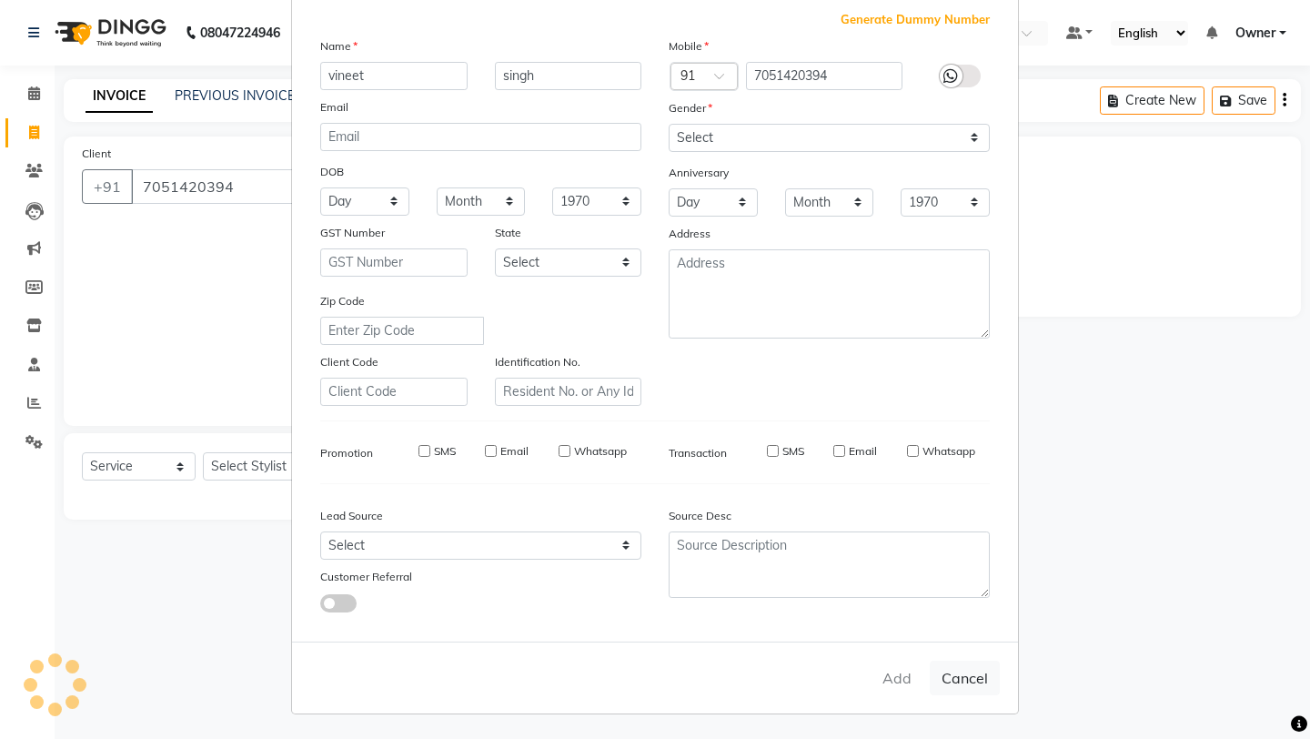
select select
checkbox input "false"
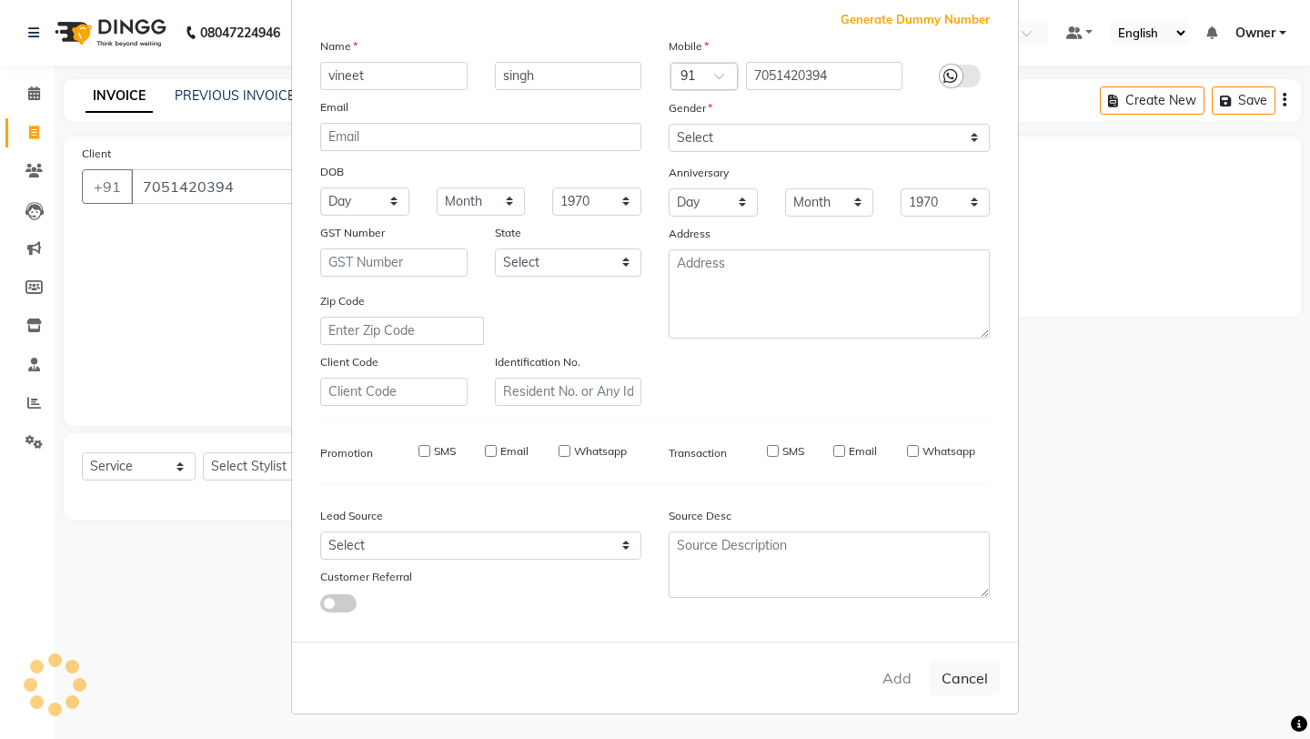
checkbox input "false"
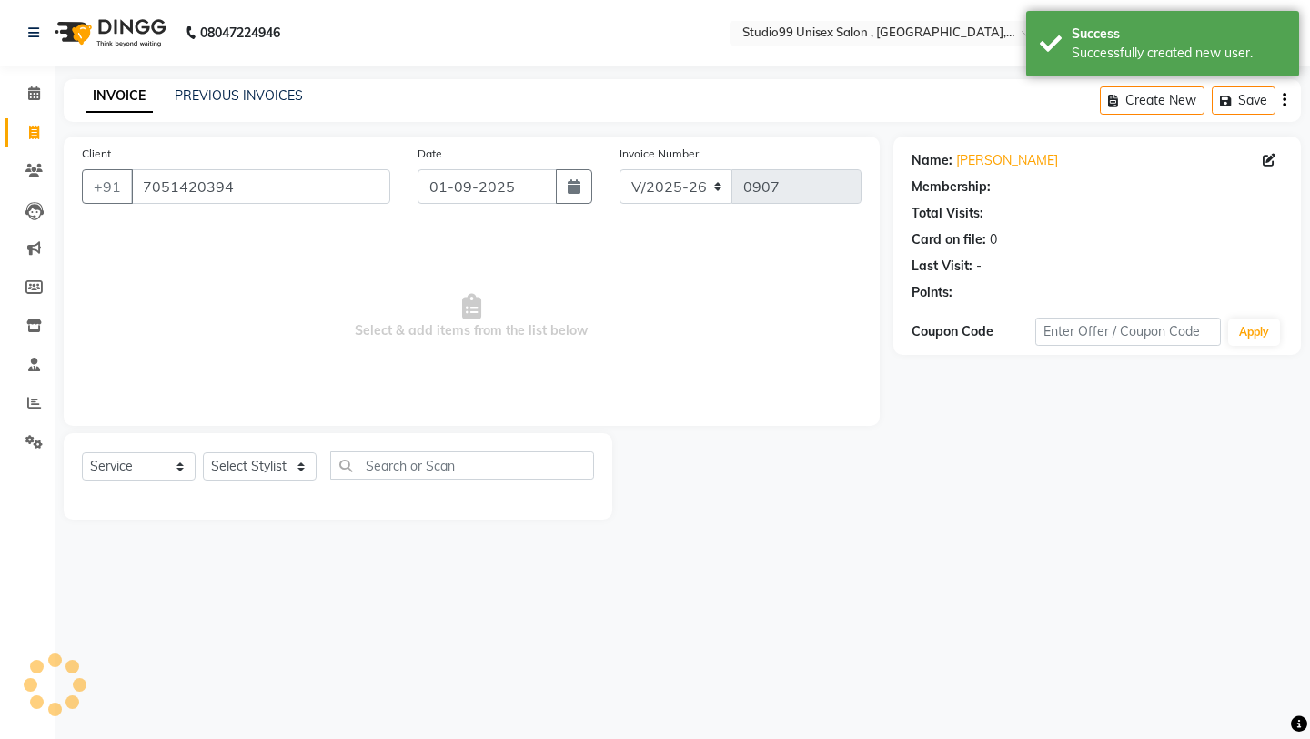
select select "1: Object"
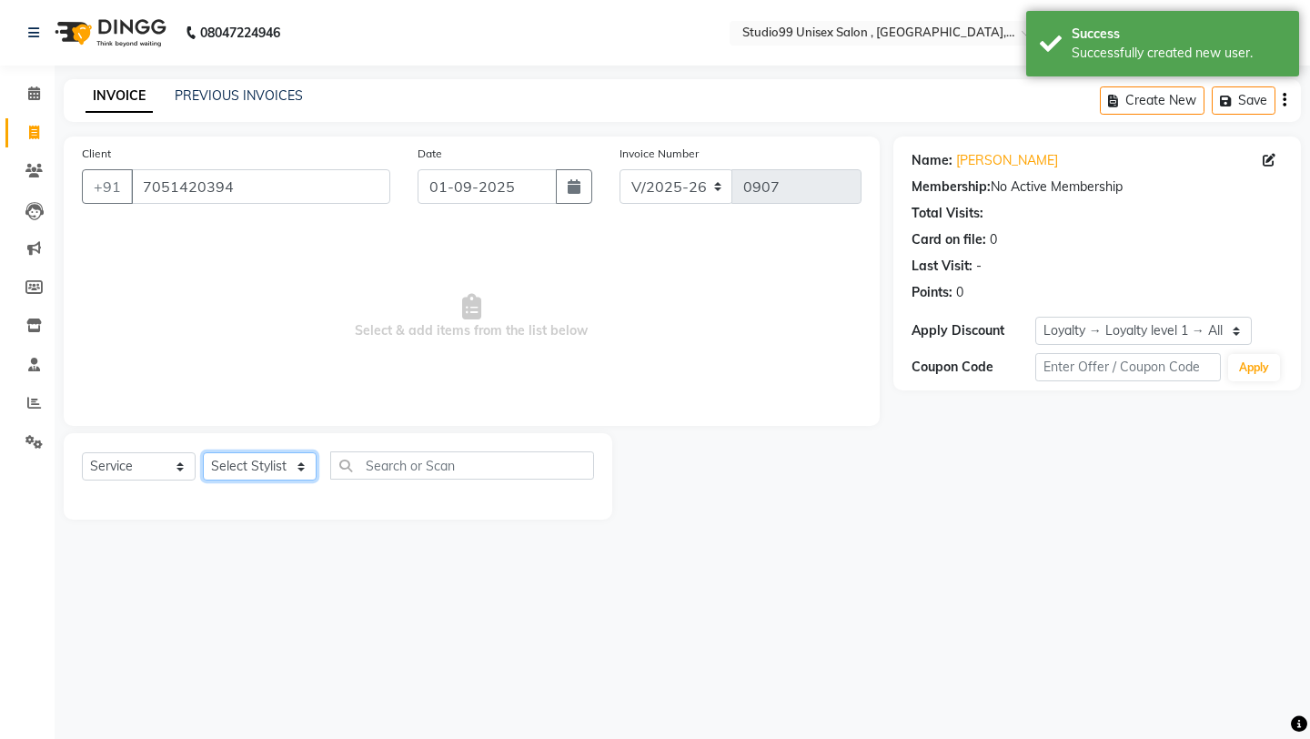
click at [287, 464] on select "Select Stylist Aarif anchal mubarakh Owner payal Prem rubina sahil samad sulekh…" at bounding box center [260, 466] width 114 height 28
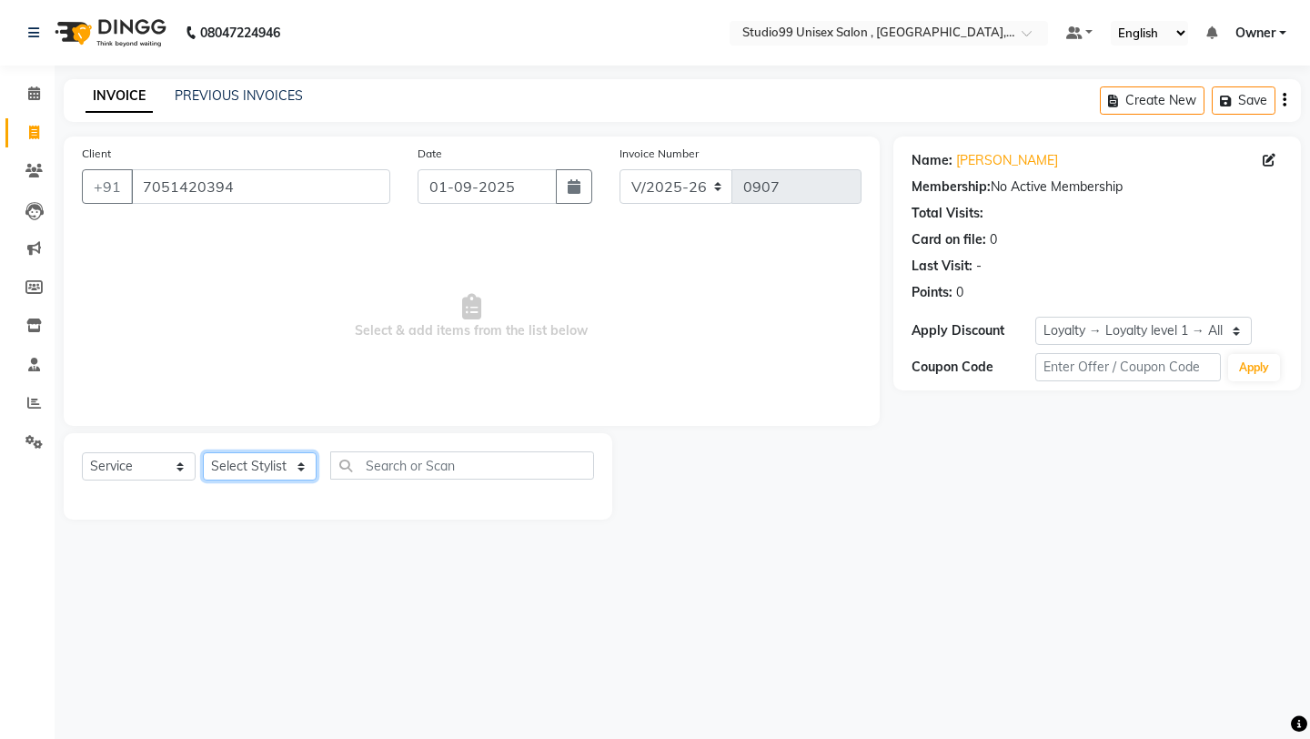
select select "83603"
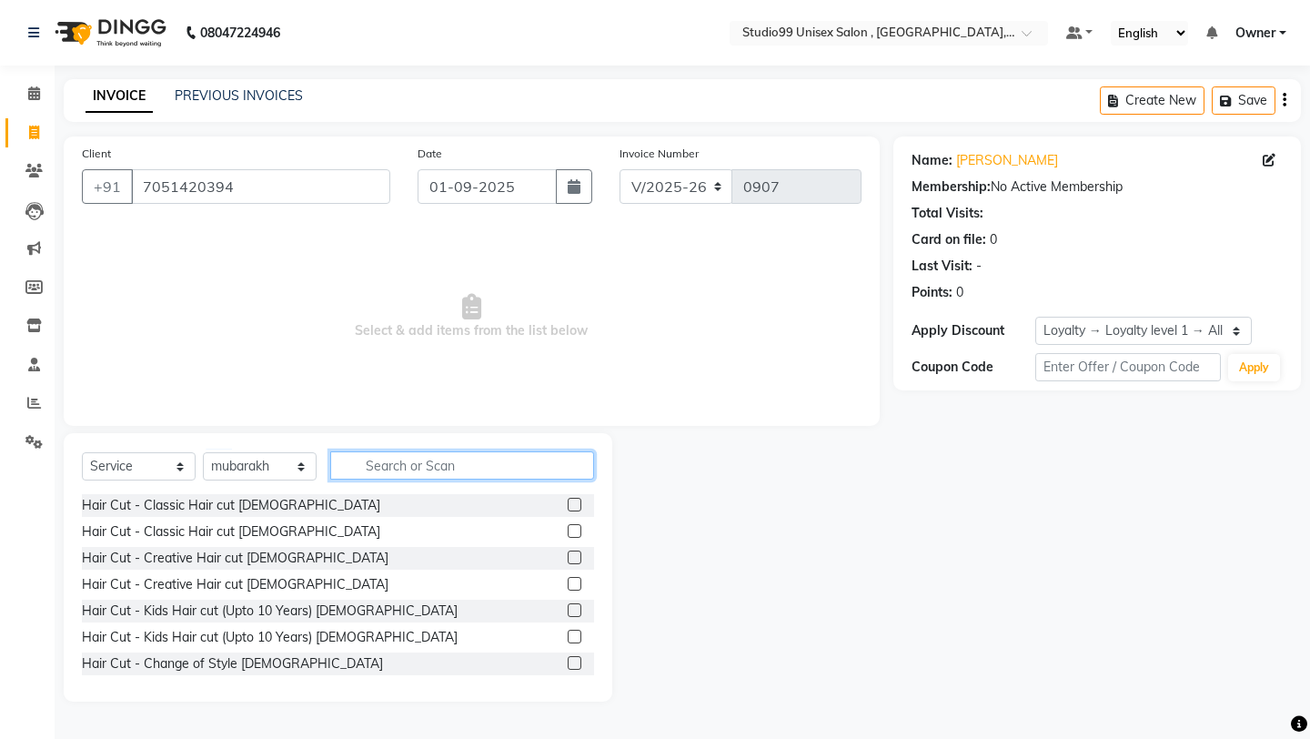
click at [430, 460] on input "text" at bounding box center [462, 465] width 264 height 28
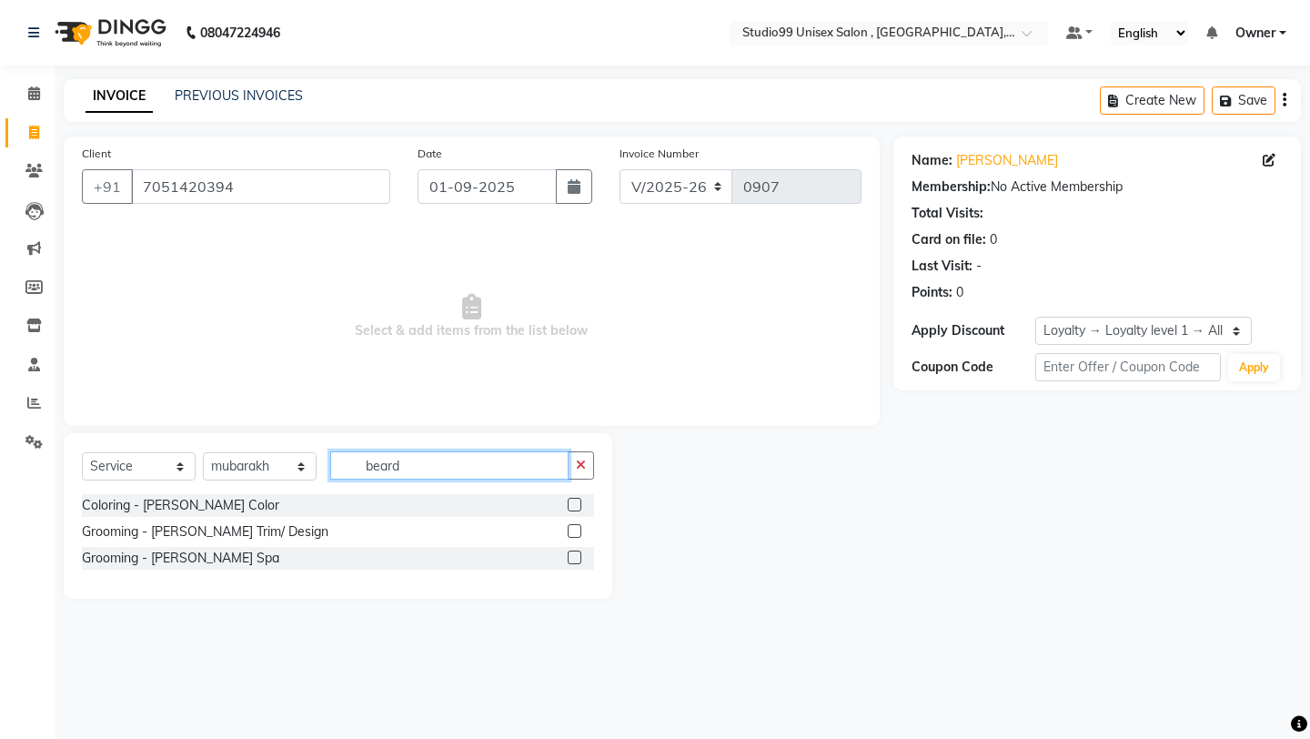
type input "beard"
click at [578, 529] on label at bounding box center [575, 531] width 14 height 14
click at [578, 529] on input "checkbox" at bounding box center [574, 532] width 12 height 12
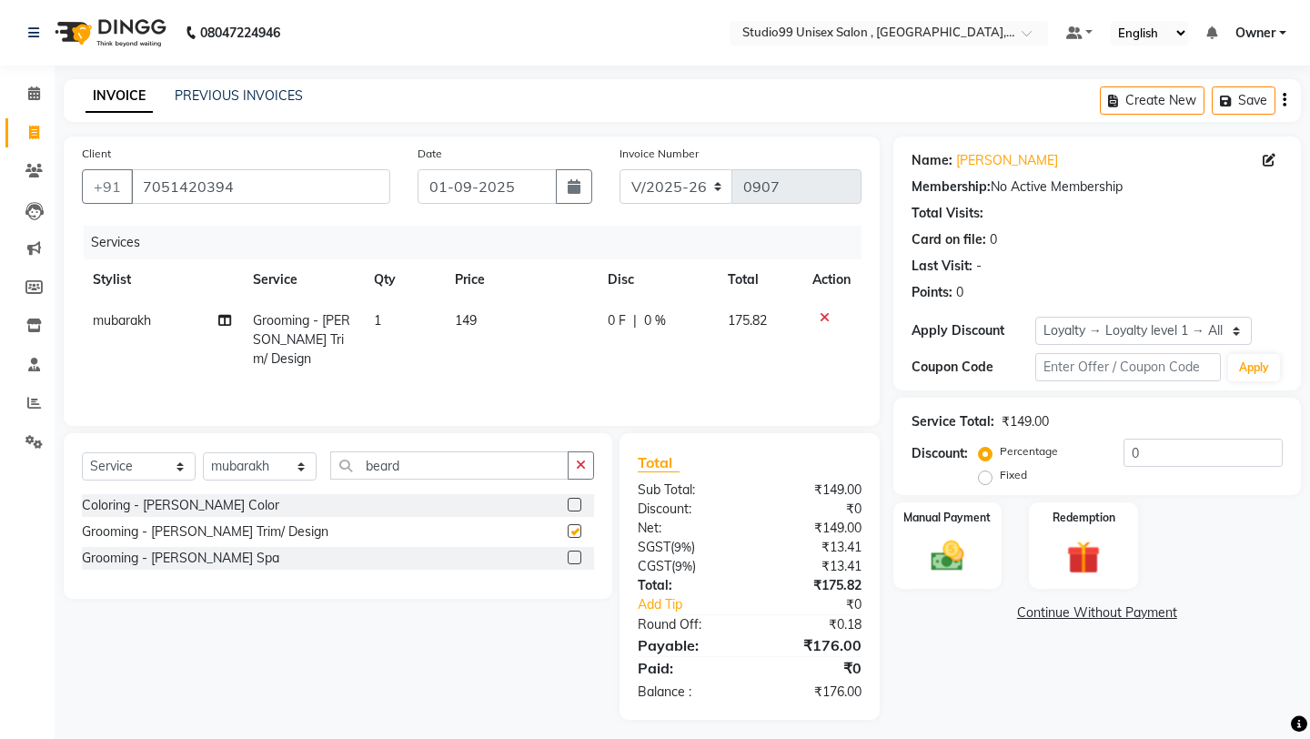
checkbox input "false"
click at [1027, 467] on label "Fixed" at bounding box center [1013, 475] width 27 height 16
click at [995, 469] on input "Fixed" at bounding box center [989, 475] width 13 height 13
radio input "true"
click at [1091, 456] on input "0" at bounding box center [1203, 453] width 159 height 28
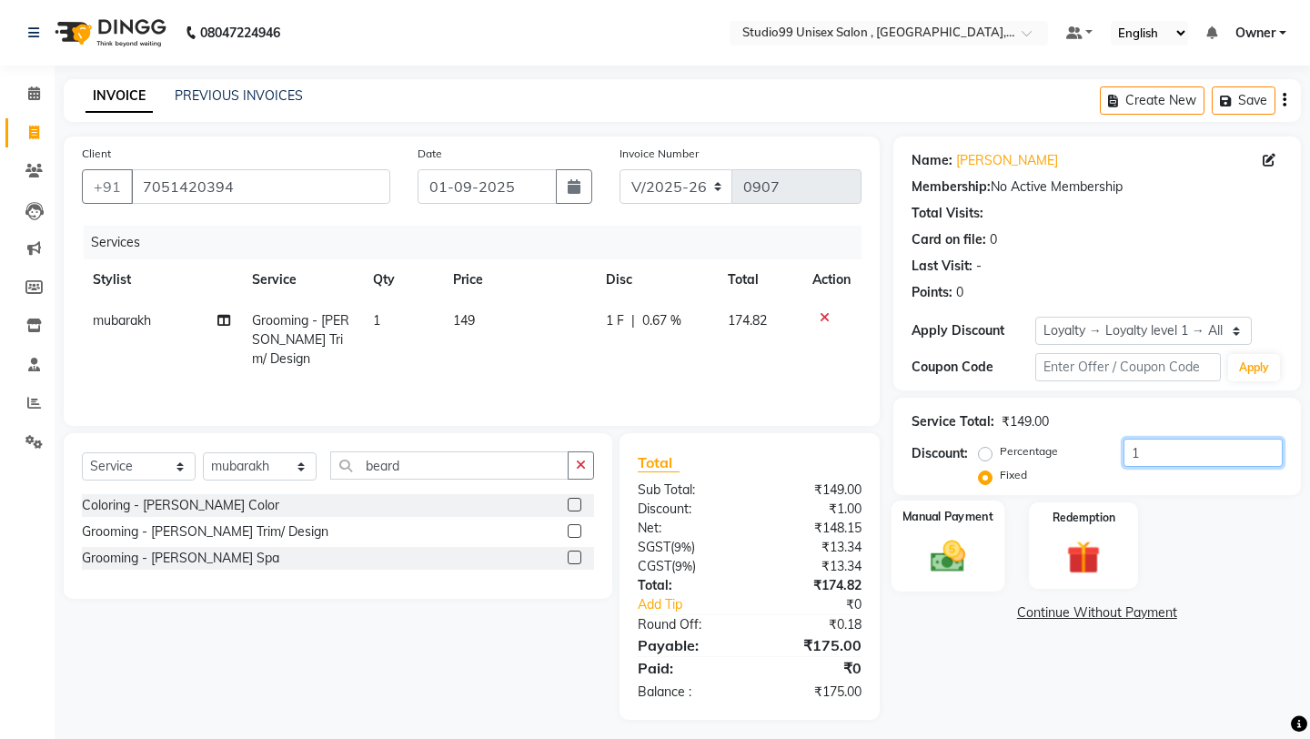
type input "1"
click at [955, 507] on div "Manual Payment" at bounding box center [947, 545] width 113 height 90
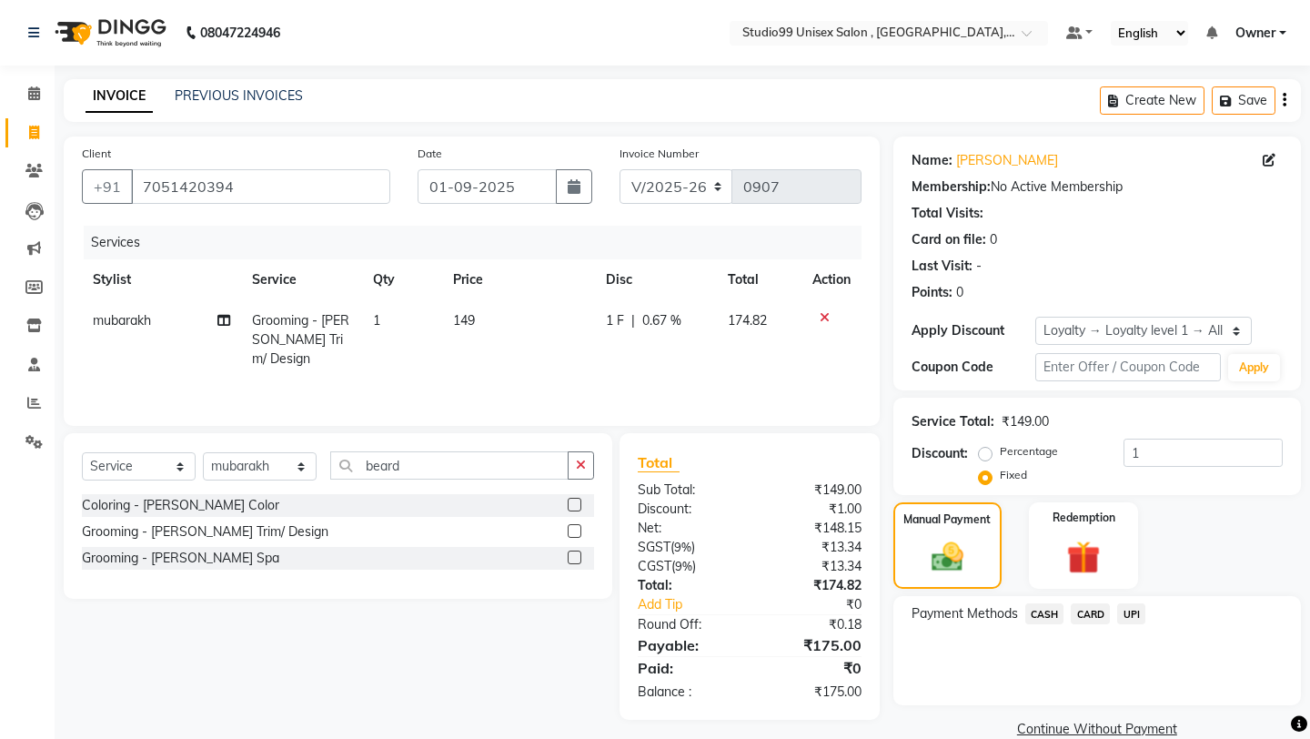
click at [1091, 603] on span "UPI" at bounding box center [1131, 613] width 28 height 21
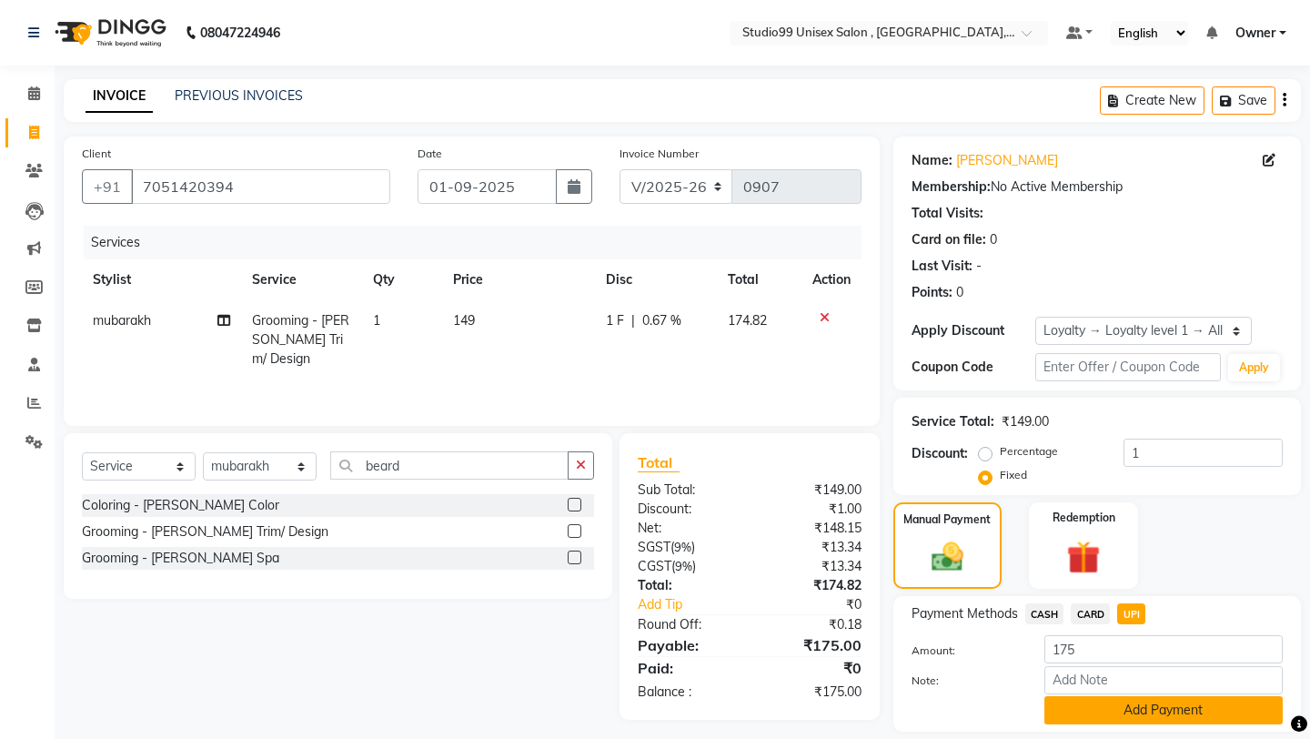
click at [1091, 637] on button "Add Payment" at bounding box center [1164, 710] width 238 height 28
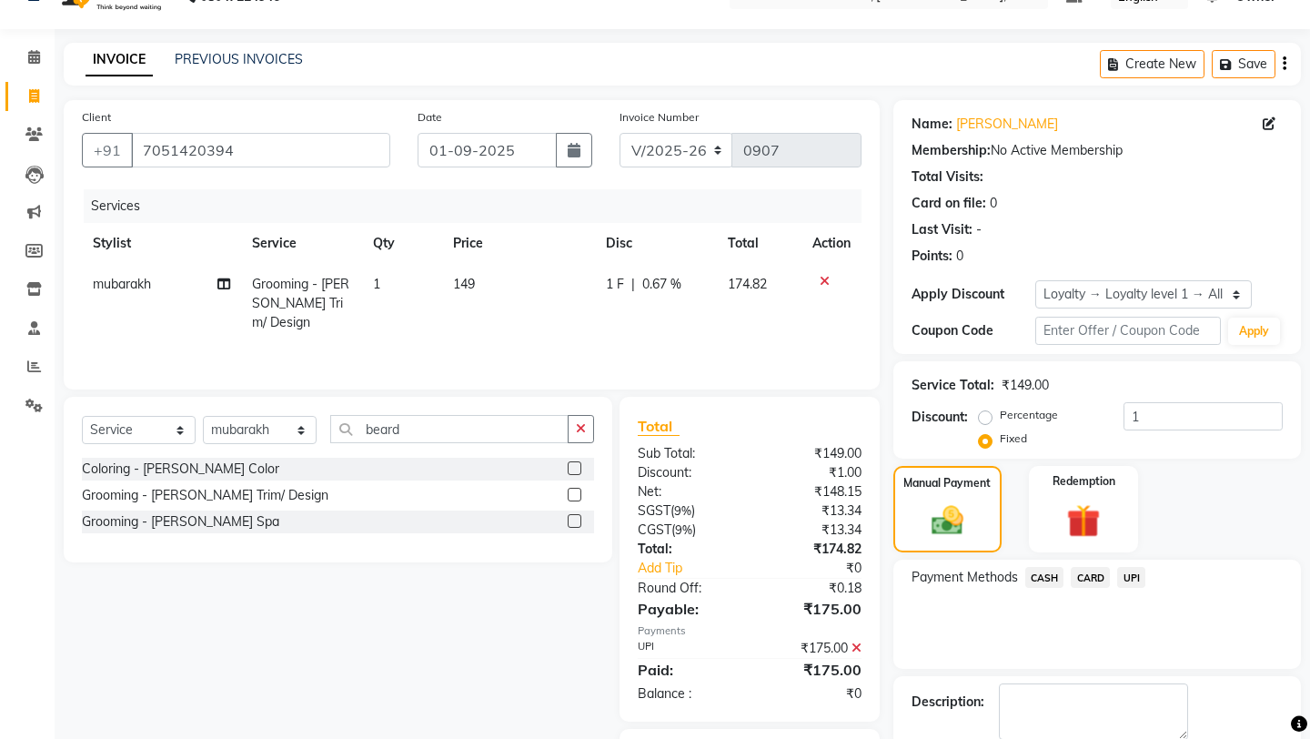
scroll to position [136, 0]
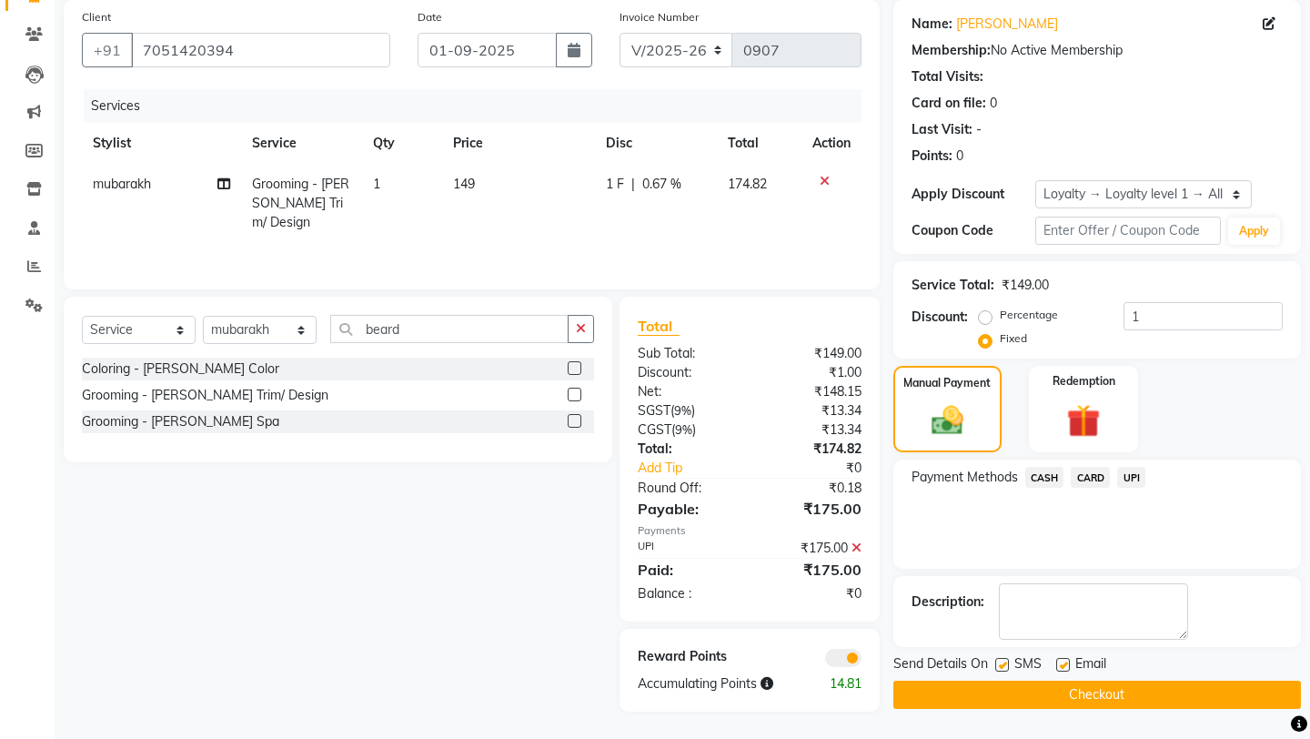
click at [1091, 637] on button "Checkout" at bounding box center [1098, 695] width 408 height 28
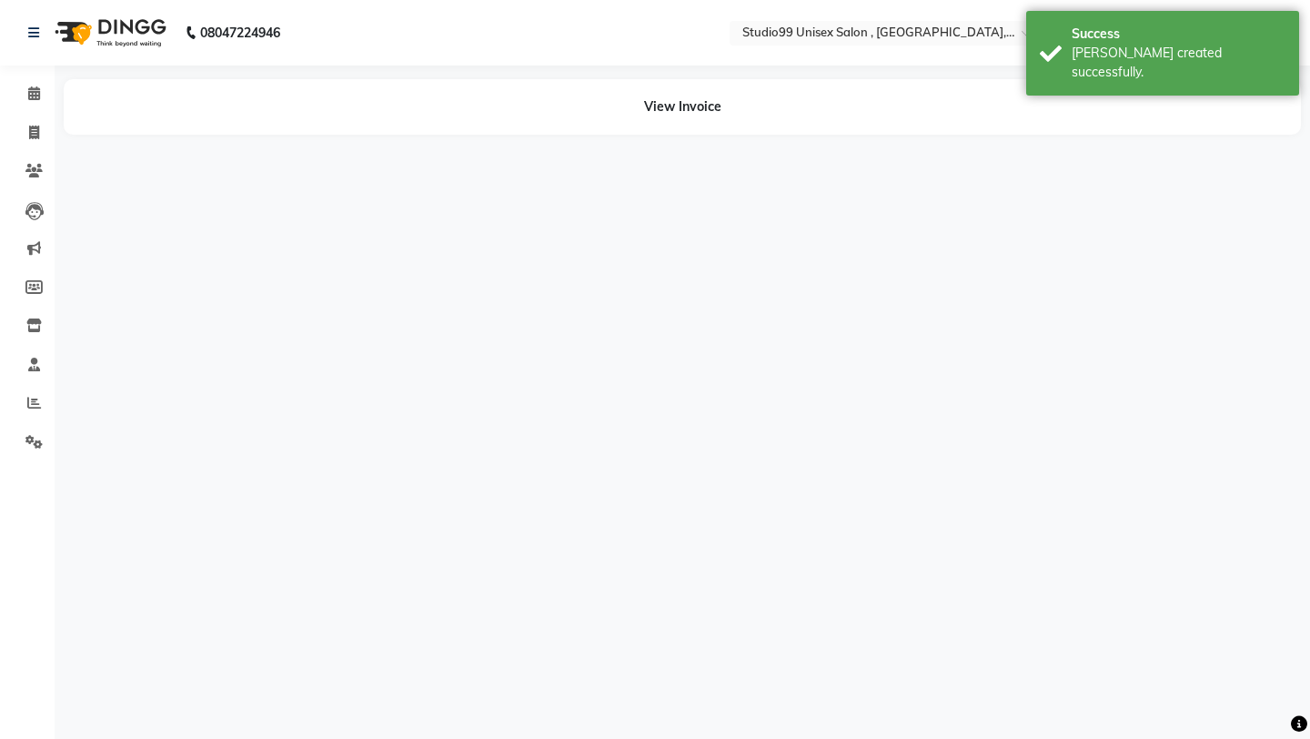
click at [38, 152] on li "Clients" at bounding box center [27, 171] width 55 height 39
click at [33, 141] on span at bounding box center [34, 133] width 32 height 21
select select "service"
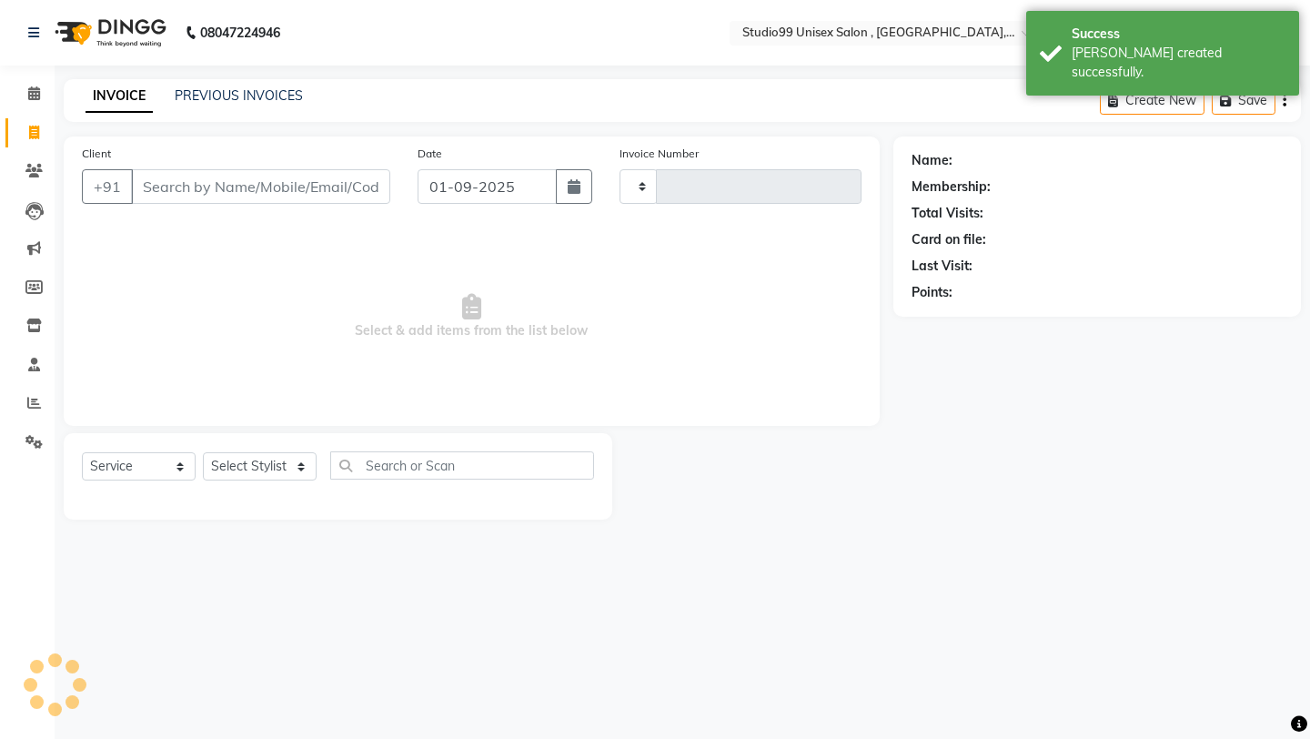
type input "0908"
select select "8117"
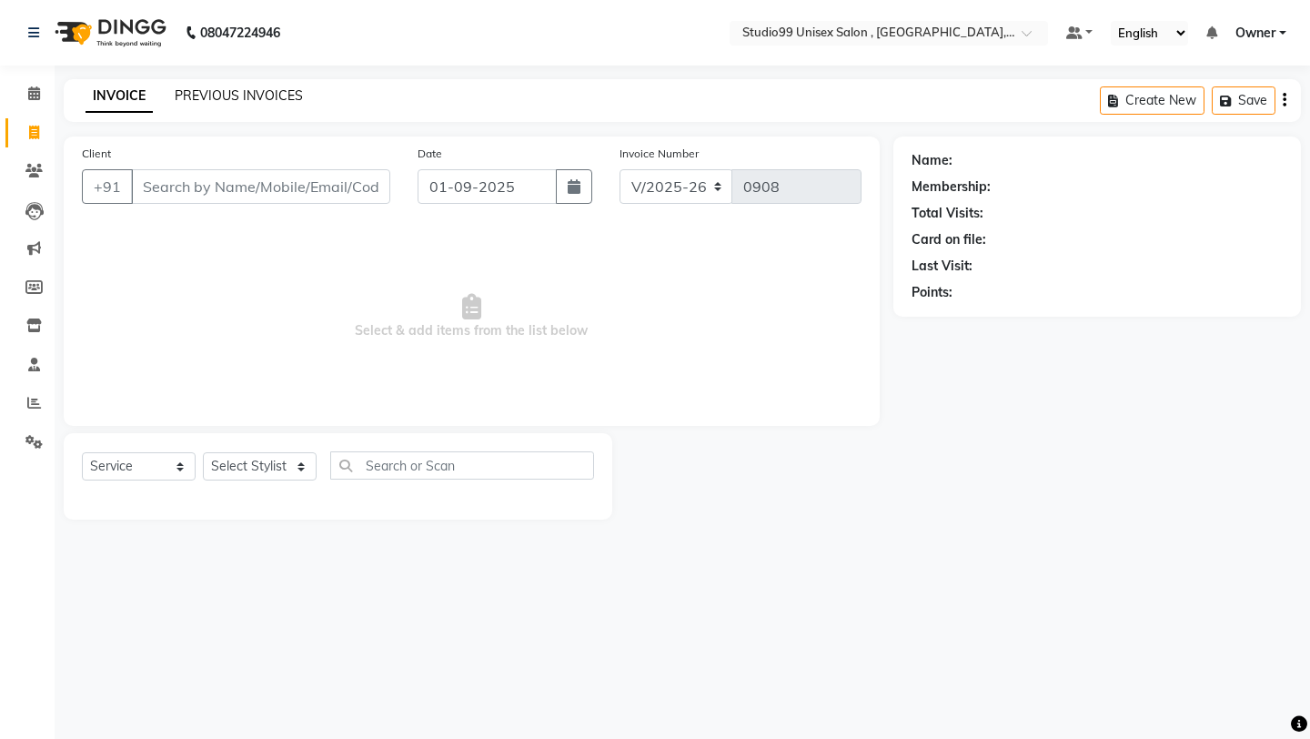
click at [287, 100] on link "PREVIOUS INVOICES" at bounding box center [239, 95] width 128 height 16
